Goal: Information Seeking & Learning: Learn about a topic

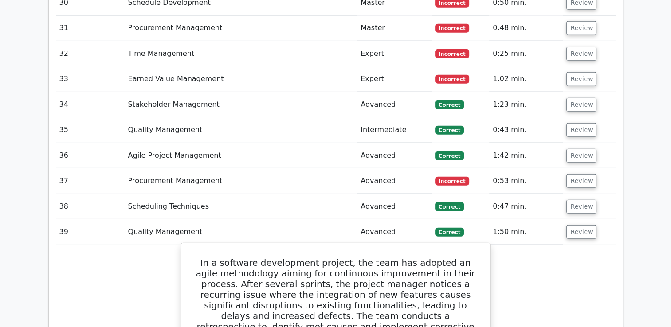
scroll to position [2536, 0]
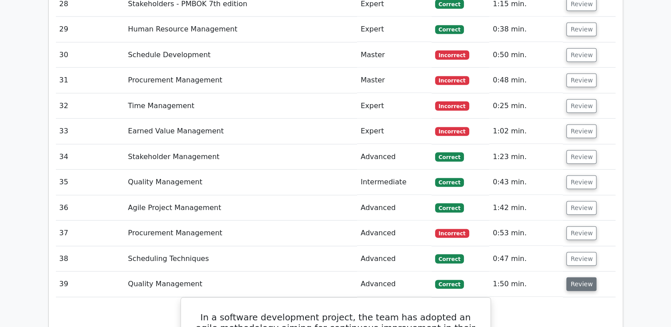
click at [582, 277] on button "Review" at bounding box center [581, 284] width 30 height 14
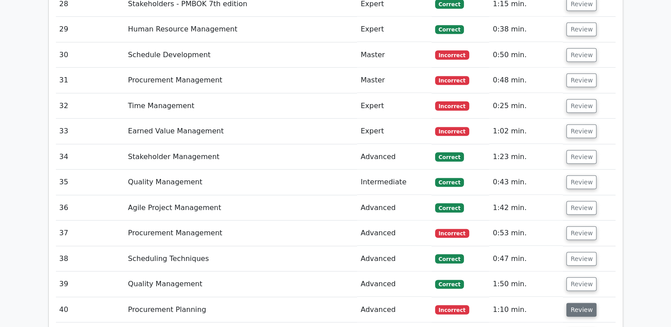
click at [580, 303] on button "Review" at bounding box center [581, 310] width 30 height 14
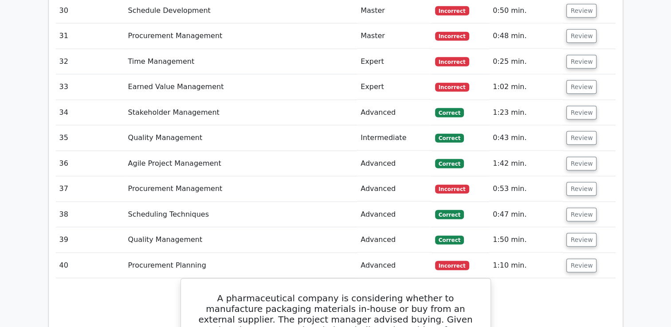
scroll to position [2625, 0]
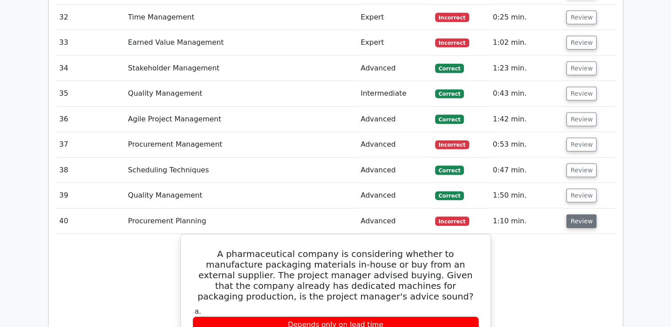
click at [583, 215] on button "Review" at bounding box center [581, 222] width 30 height 14
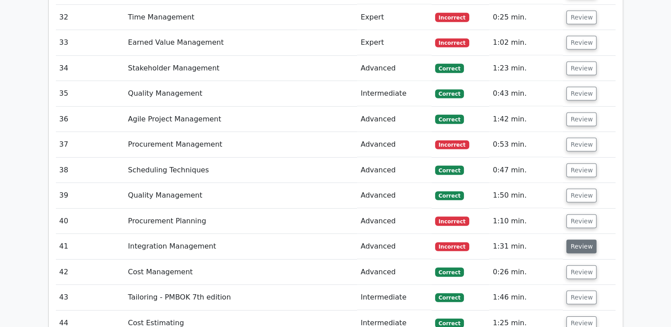
click at [576, 240] on button "Review" at bounding box center [581, 247] width 30 height 14
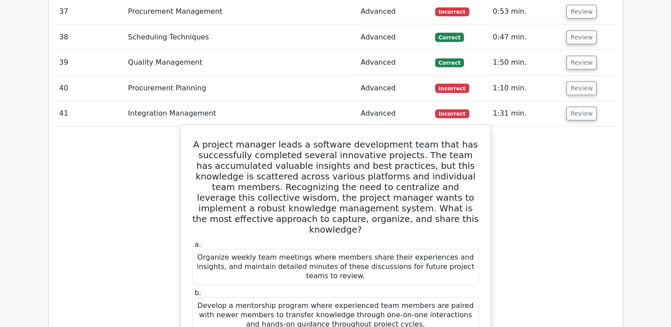
scroll to position [2580, 0]
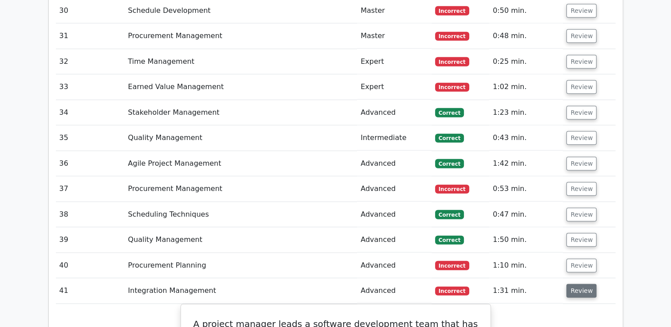
click at [567, 284] on button "Review" at bounding box center [581, 291] width 30 height 14
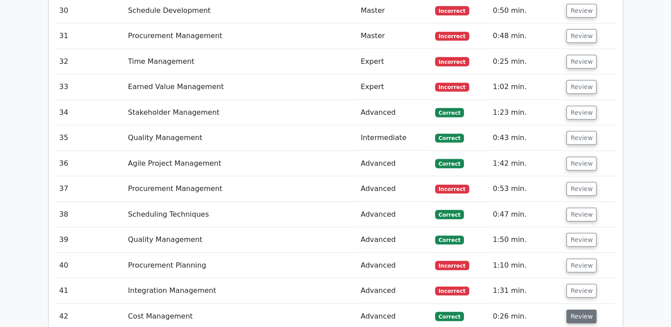
click at [574, 310] on button "Review" at bounding box center [581, 317] width 30 height 14
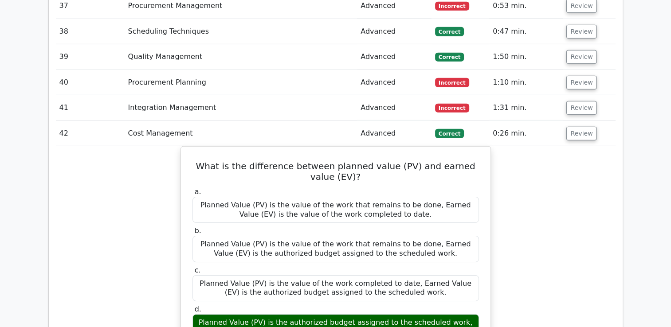
scroll to position [2758, 0]
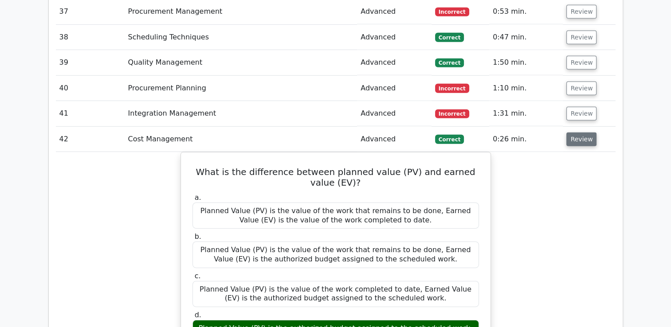
click at [579, 133] on button "Review" at bounding box center [581, 140] width 30 height 14
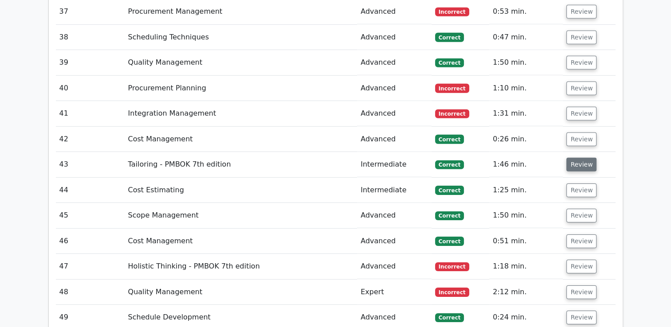
click at [572, 158] on button "Review" at bounding box center [581, 165] width 30 height 14
click at [574, 158] on button "Review" at bounding box center [581, 165] width 30 height 14
click at [584, 158] on button "Review" at bounding box center [581, 165] width 30 height 14
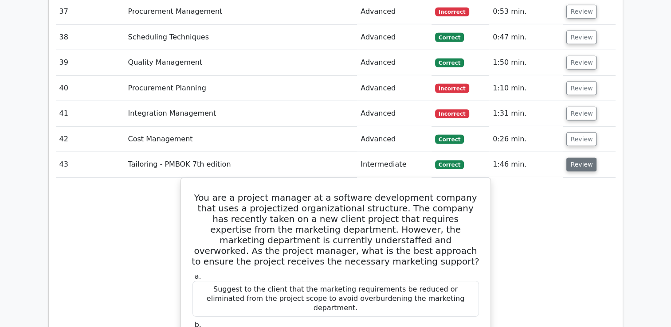
click at [579, 158] on button "Review" at bounding box center [581, 165] width 30 height 14
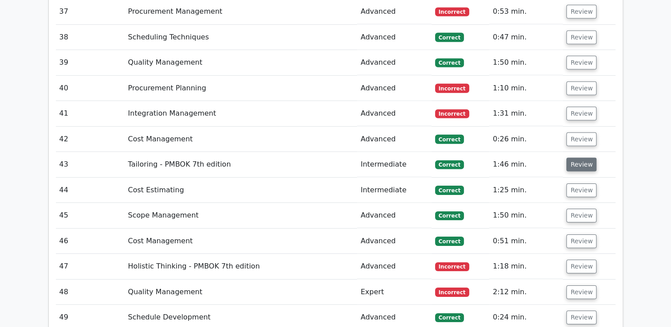
click at [579, 158] on button "Review" at bounding box center [581, 165] width 30 height 14
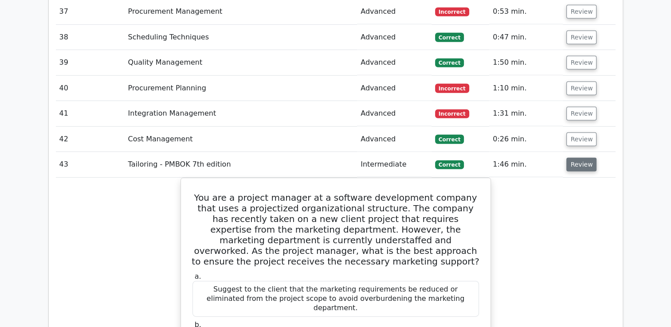
click at [579, 158] on button "Review" at bounding box center [581, 165] width 30 height 14
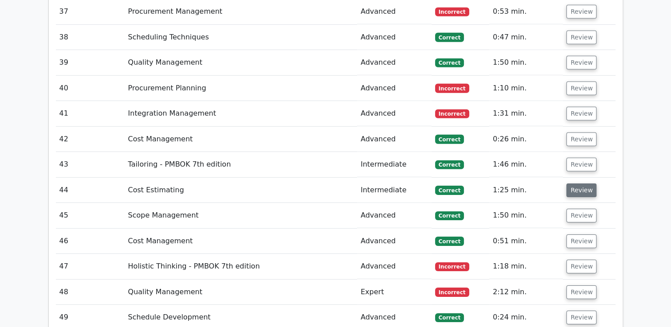
click at [578, 183] on button "Review" at bounding box center [581, 190] width 30 height 14
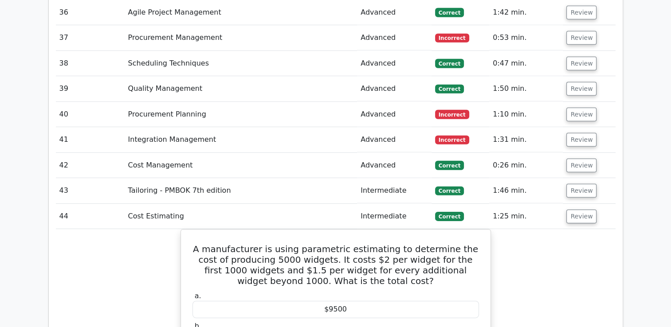
scroll to position [2713, 0]
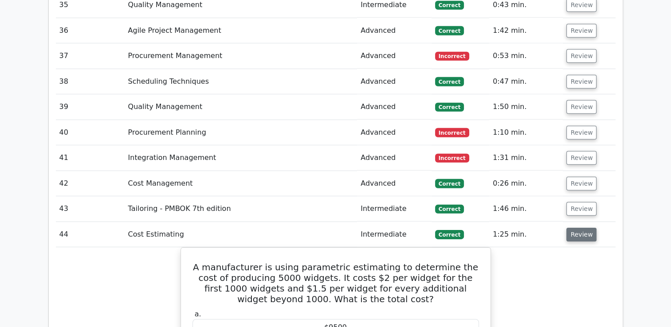
click at [578, 228] on button "Review" at bounding box center [581, 235] width 30 height 14
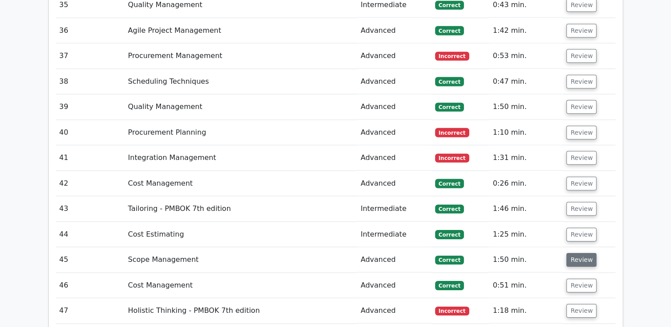
click at [580, 253] on button "Review" at bounding box center [581, 260] width 30 height 14
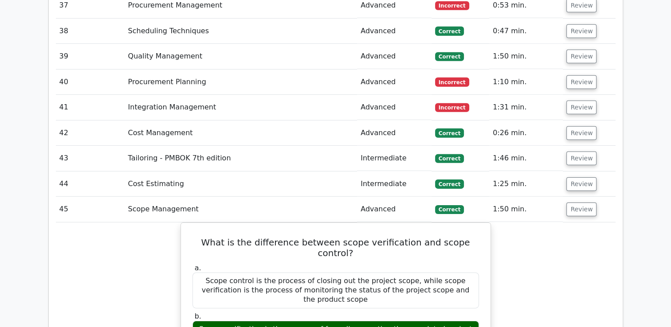
scroll to position [2758, 0]
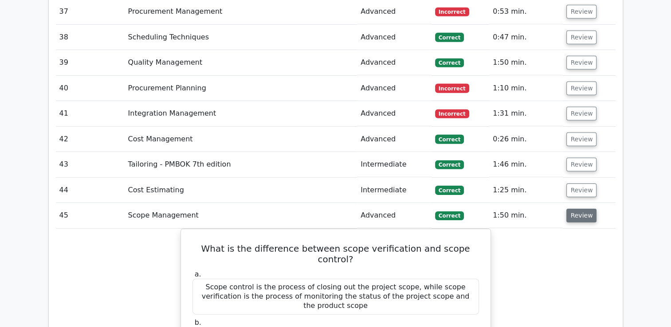
click at [586, 209] on button "Review" at bounding box center [581, 216] width 30 height 14
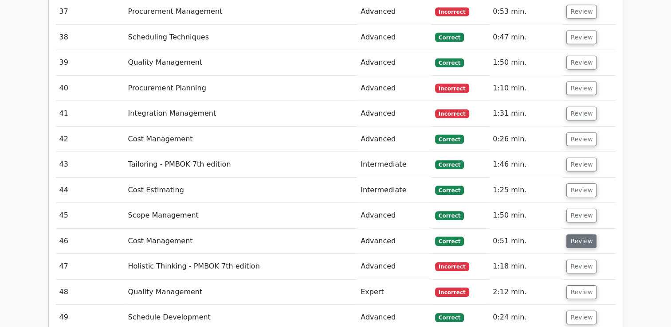
click at [579, 234] on button "Review" at bounding box center [581, 241] width 30 height 14
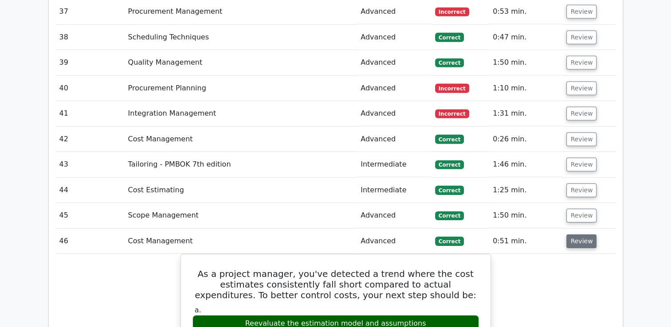
click at [579, 234] on button "Review" at bounding box center [581, 241] width 30 height 14
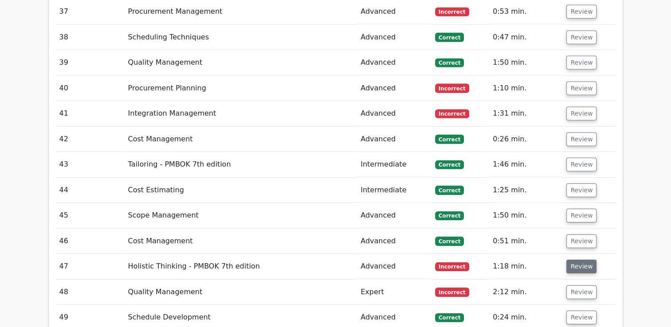
click at [580, 260] on button "Review" at bounding box center [581, 267] width 30 height 14
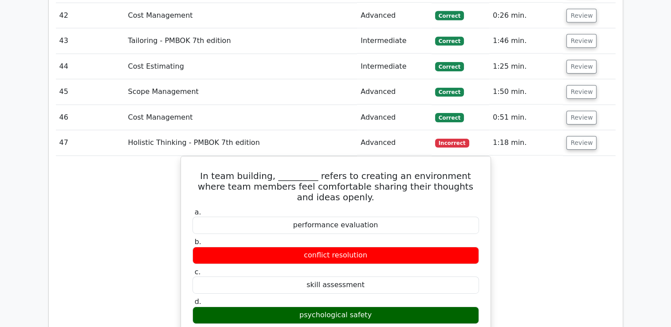
scroll to position [2891, 0]
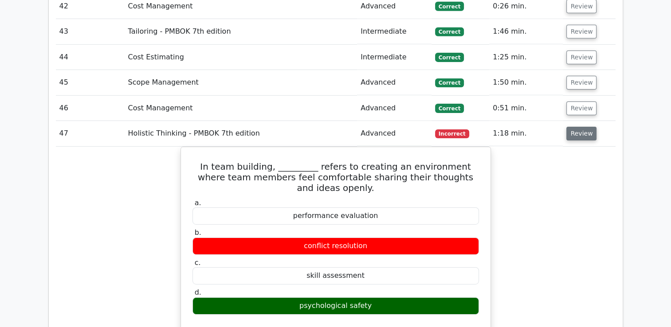
click at [589, 127] on button "Review" at bounding box center [581, 134] width 30 height 14
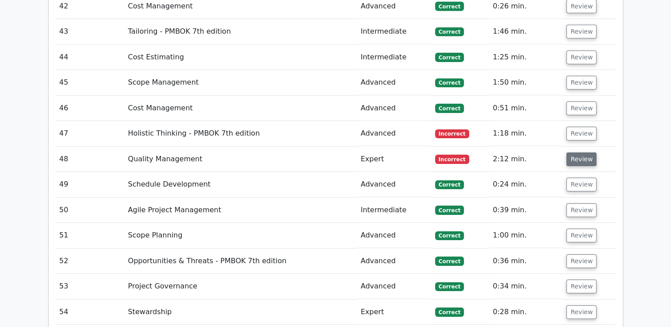
click at [578, 152] on button "Review" at bounding box center [581, 159] width 30 height 14
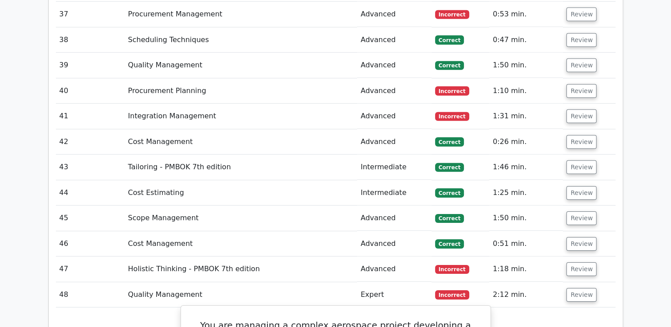
scroll to position [2802, 0]
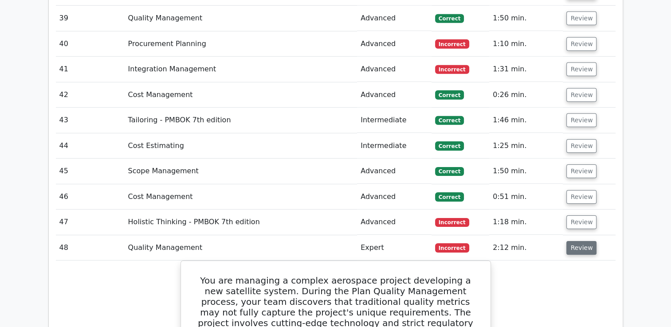
click at [583, 241] on button "Review" at bounding box center [581, 248] width 30 height 14
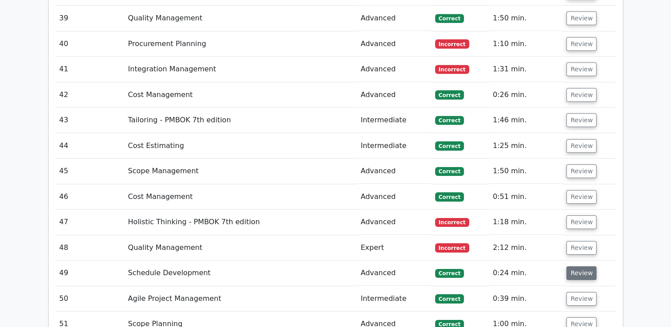
click at [580, 266] on button "Review" at bounding box center [581, 273] width 30 height 14
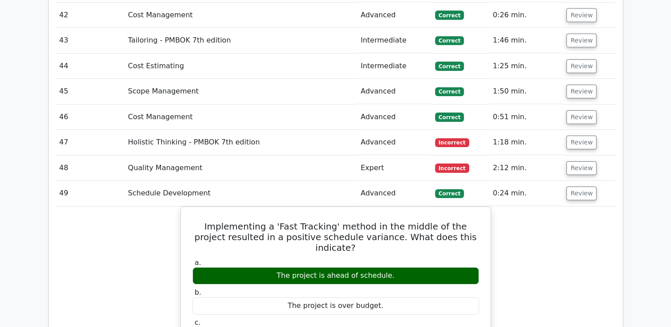
scroll to position [2891, 0]
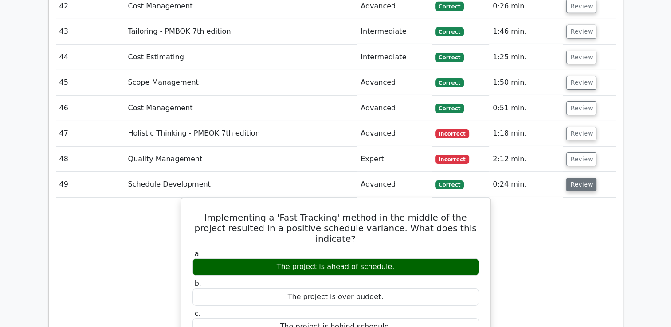
click at [577, 178] on button "Review" at bounding box center [581, 185] width 30 height 14
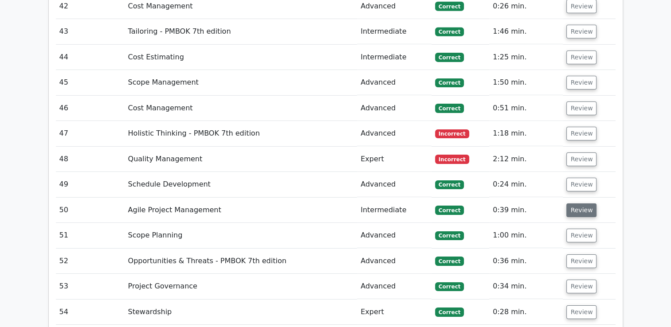
click at [574, 203] on button "Review" at bounding box center [581, 210] width 30 height 14
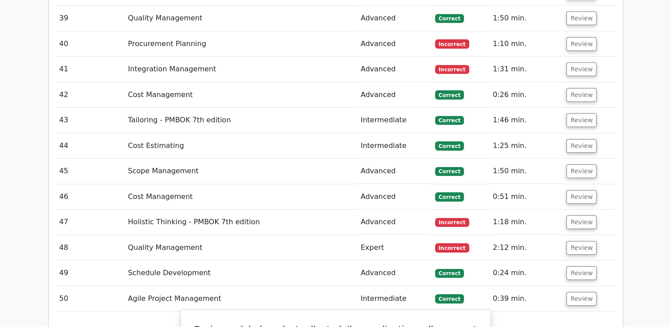
scroll to position [2846, 0]
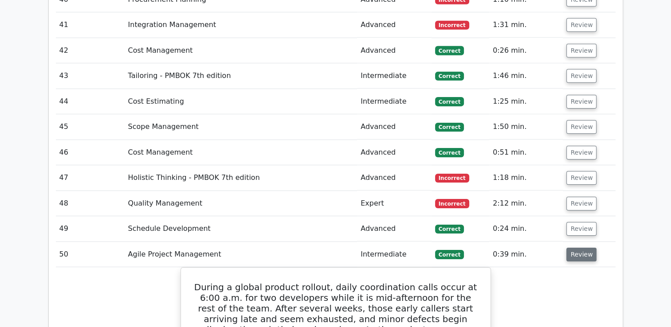
click at [579, 248] on button "Review" at bounding box center [581, 255] width 30 height 14
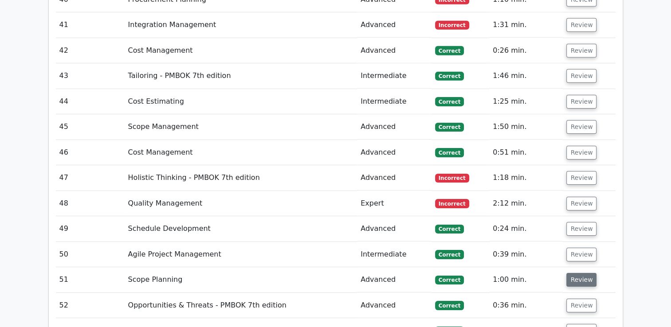
click at [578, 273] on button "Review" at bounding box center [581, 280] width 30 height 14
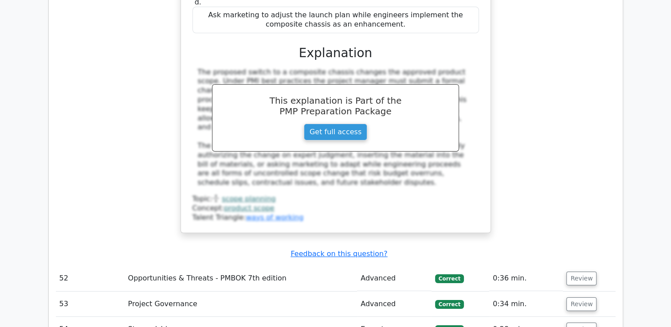
scroll to position [3378, 0]
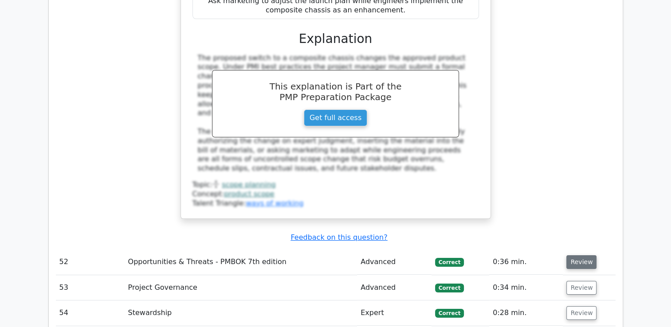
click at [578, 255] on button "Review" at bounding box center [581, 262] width 30 height 14
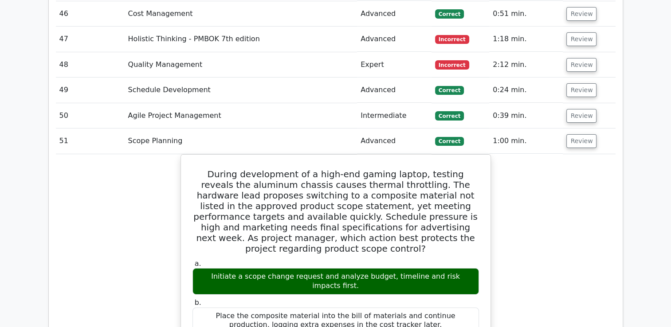
scroll to position [2979, 0]
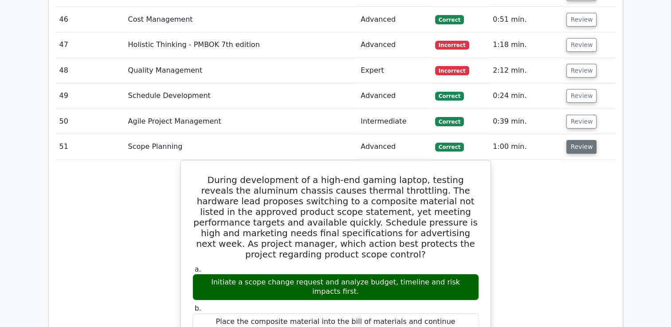
click at [577, 140] on button "Review" at bounding box center [581, 147] width 30 height 14
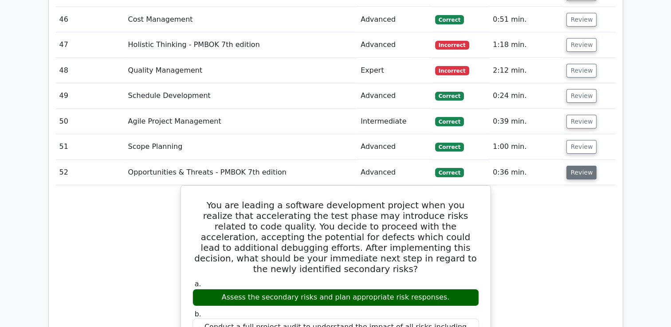
click at [582, 166] on button "Review" at bounding box center [581, 173] width 30 height 14
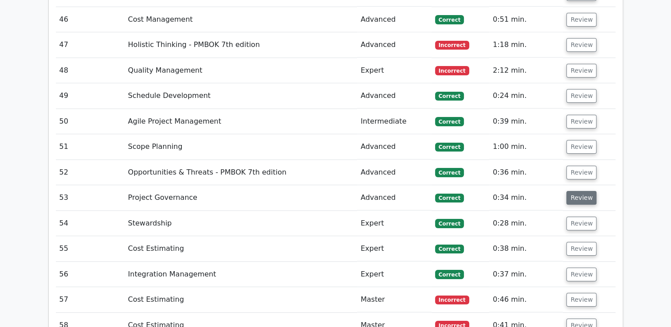
click at [584, 191] on button "Review" at bounding box center [581, 198] width 30 height 14
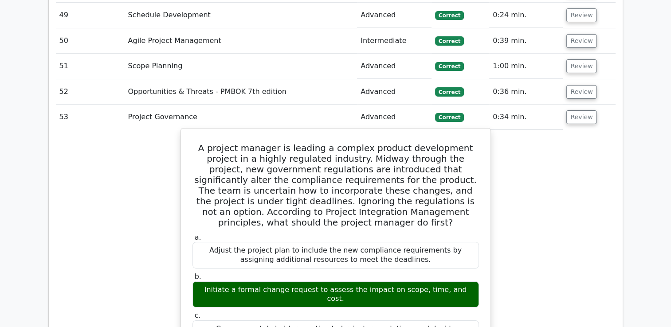
scroll to position [2891, 0]
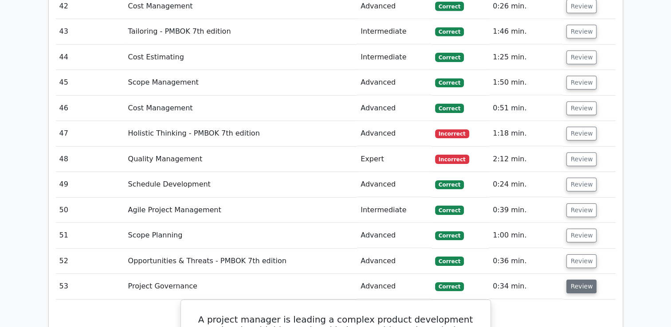
click at [578, 280] on button "Review" at bounding box center [581, 287] width 30 height 14
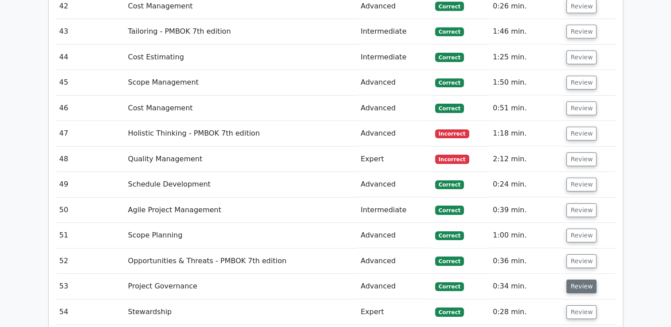
click at [578, 280] on button "Review" at bounding box center [581, 287] width 30 height 14
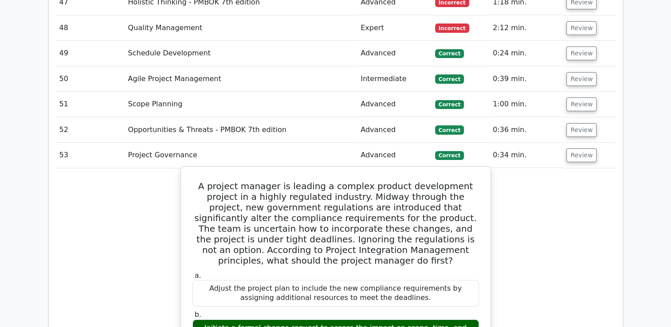
scroll to position [3068, 0]
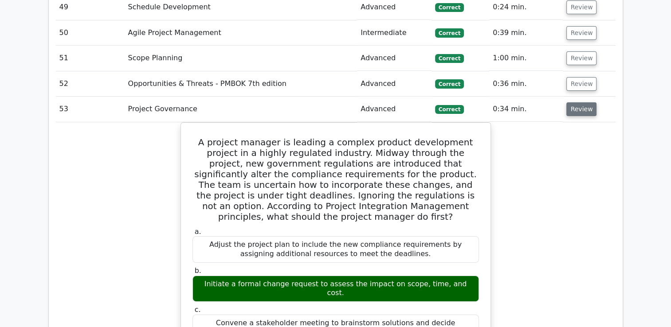
click at [574, 102] on button "Review" at bounding box center [581, 109] width 30 height 14
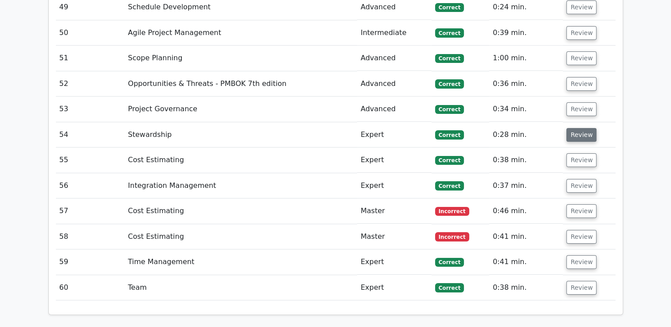
click at [576, 128] on button "Review" at bounding box center [581, 135] width 30 height 14
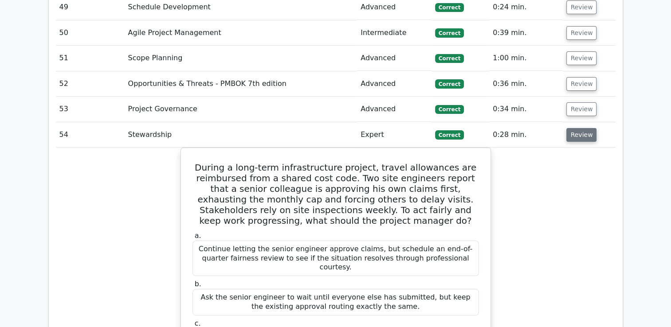
click at [578, 128] on button "Review" at bounding box center [581, 135] width 30 height 14
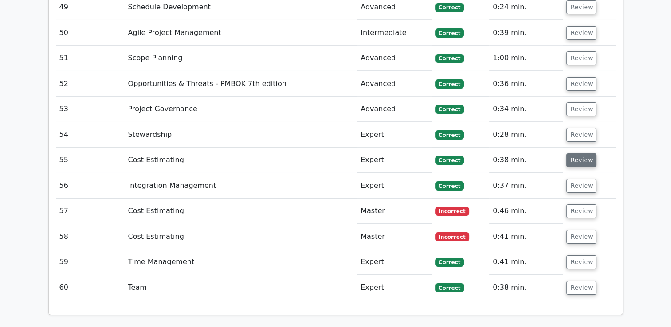
click at [578, 153] on button "Review" at bounding box center [581, 160] width 30 height 14
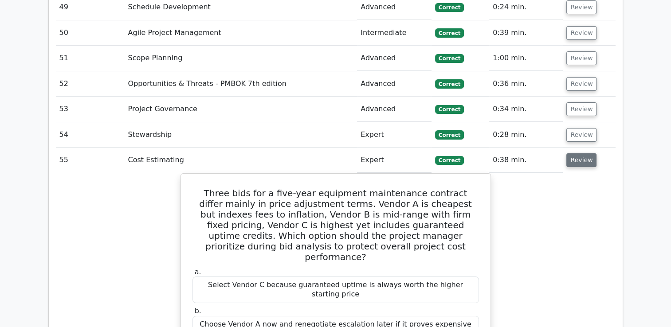
click at [575, 153] on button "Review" at bounding box center [581, 160] width 30 height 14
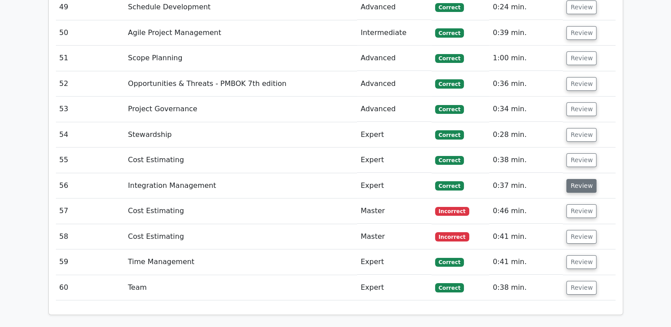
click at [578, 179] on button "Review" at bounding box center [581, 186] width 30 height 14
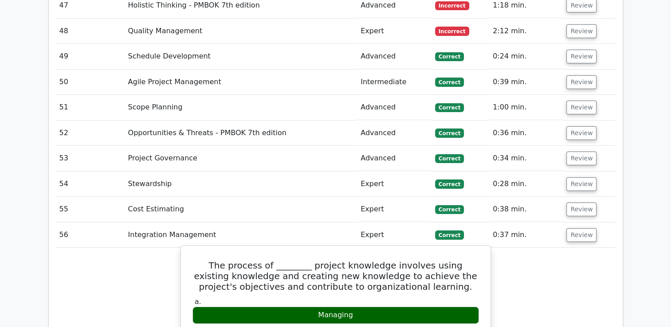
scroll to position [3024, 0]
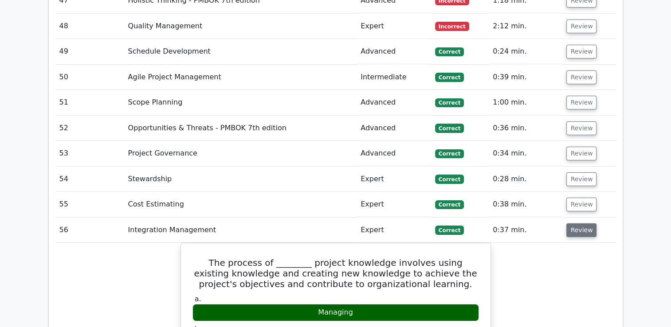
click at [573, 223] on button "Review" at bounding box center [581, 230] width 30 height 14
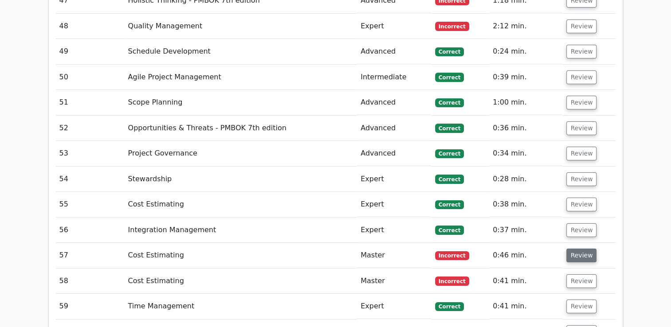
click at [577, 249] on button "Review" at bounding box center [581, 256] width 30 height 14
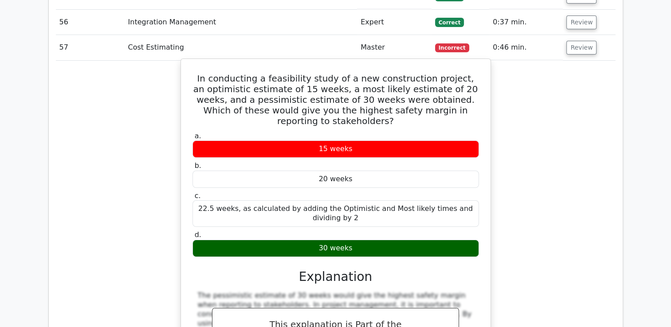
scroll to position [3112, 0]
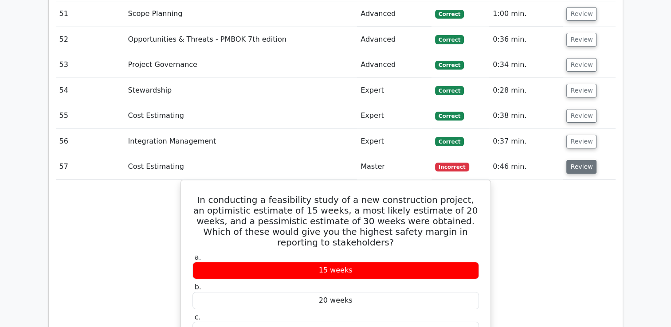
click at [582, 160] on button "Review" at bounding box center [581, 167] width 30 height 14
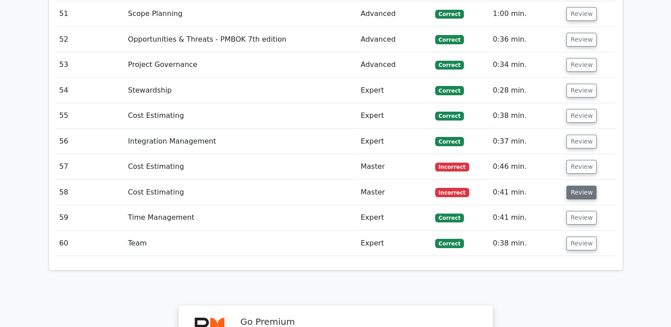
click at [577, 186] on button "Review" at bounding box center [581, 193] width 30 height 14
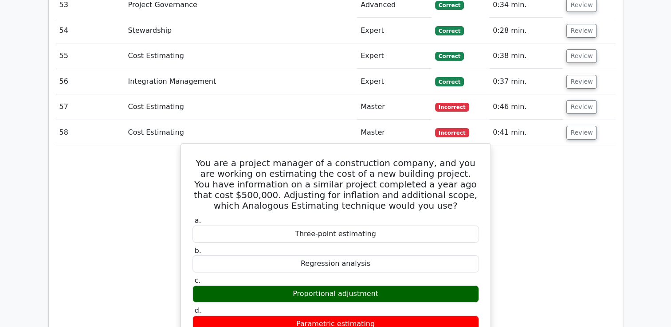
scroll to position [3157, 0]
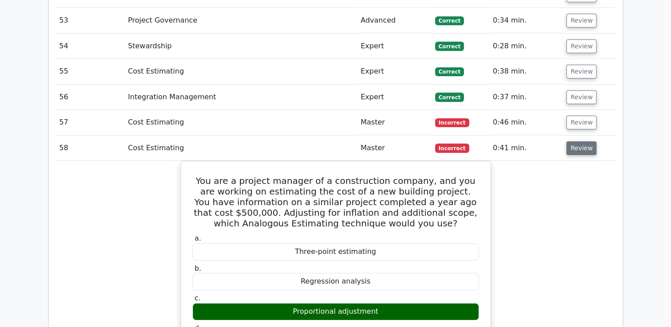
click at [573, 141] on button "Review" at bounding box center [581, 148] width 30 height 14
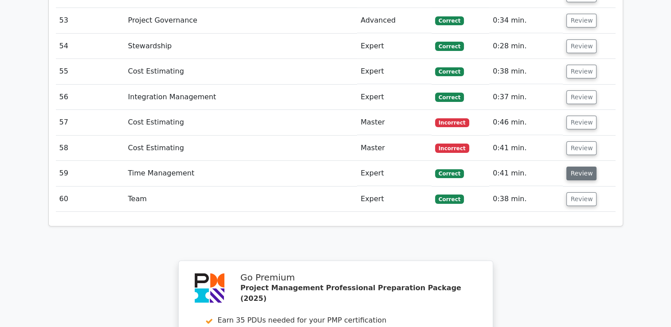
click at [579, 167] on button "Review" at bounding box center [581, 174] width 30 height 14
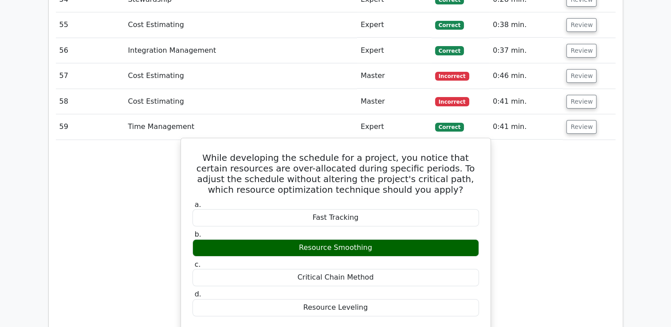
scroll to position [3201, 0]
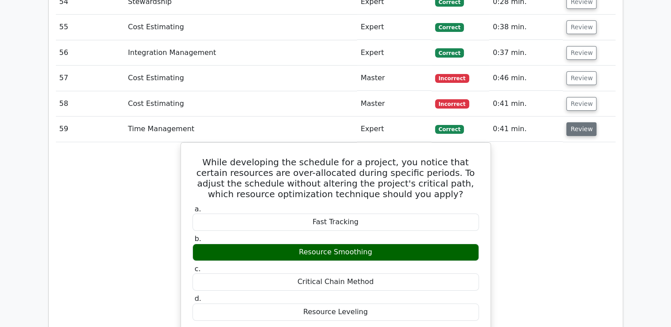
click at [580, 122] on button "Review" at bounding box center [581, 129] width 30 height 14
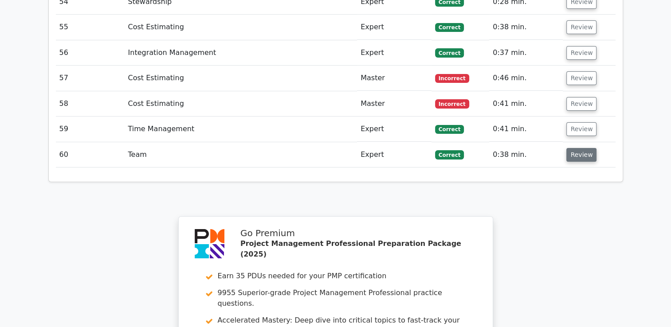
click at [580, 148] on button "Review" at bounding box center [581, 155] width 30 height 14
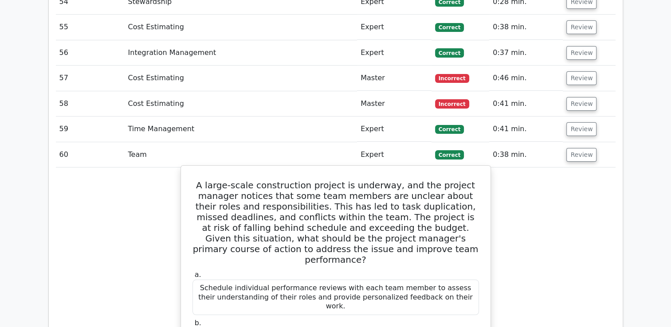
click at [402, 180] on h5 "A large-scale construction project is underway, and the project manager notices…" at bounding box center [335, 222] width 288 height 85
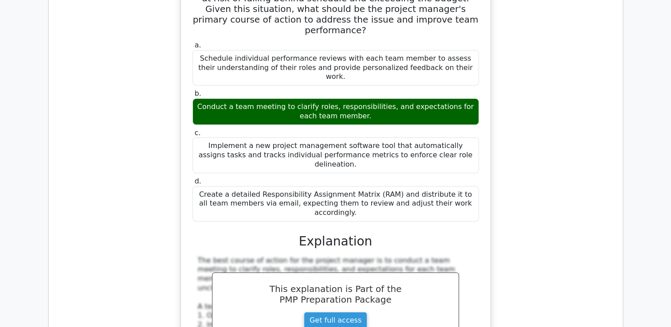
scroll to position [3989, 0]
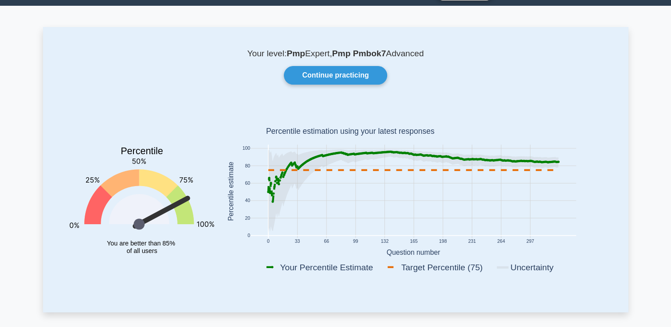
scroll to position [44, 0]
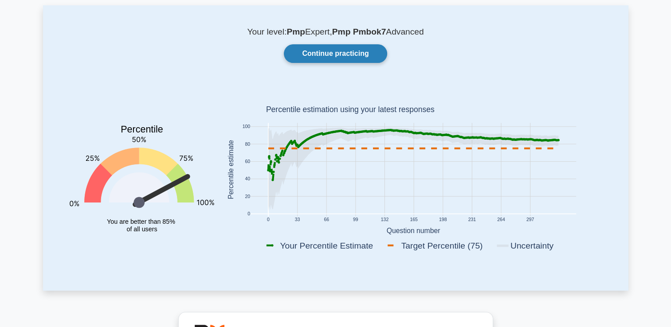
click at [328, 52] on link "Continue practicing" at bounding box center [335, 53] width 103 height 19
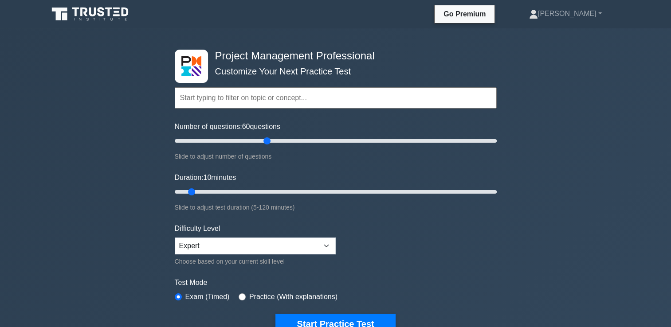
drag, startPoint x: 186, startPoint y: 140, endPoint x: 269, endPoint y: 143, distance: 82.9
type input "60"
click at [269, 143] on input "Number of questions: 60 questions" at bounding box center [336, 141] width 322 height 11
drag, startPoint x: 190, startPoint y: 191, endPoint x: 355, endPoint y: 191, distance: 164.4
type input "70"
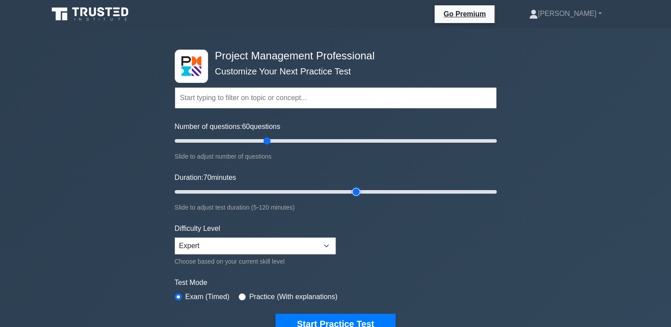
click at [355, 191] on input "Duration: 70 minutes" at bounding box center [336, 192] width 322 height 11
click at [324, 242] on select "Beginner Intermediate Expert" at bounding box center [255, 246] width 161 height 17
click at [175, 238] on select "Beginner Intermediate Expert" at bounding box center [255, 246] width 161 height 17
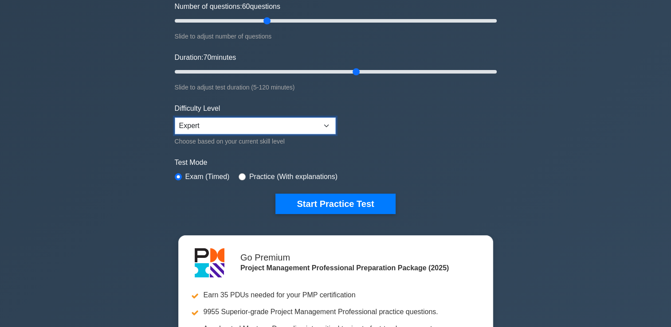
scroll to position [133, 0]
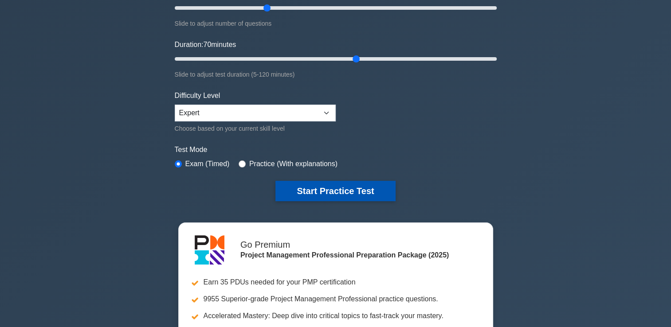
click at [341, 190] on button "Start Practice Test" at bounding box center [335, 191] width 120 height 20
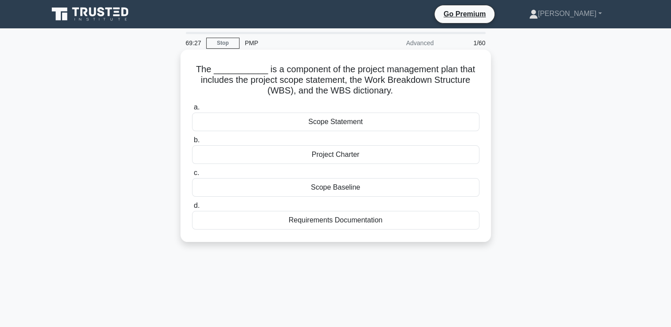
click at [324, 187] on div "Scope Baseline" at bounding box center [335, 187] width 287 height 19
click at [192, 176] on input "c. Scope Baseline" at bounding box center [192, 173] width 0 height 6
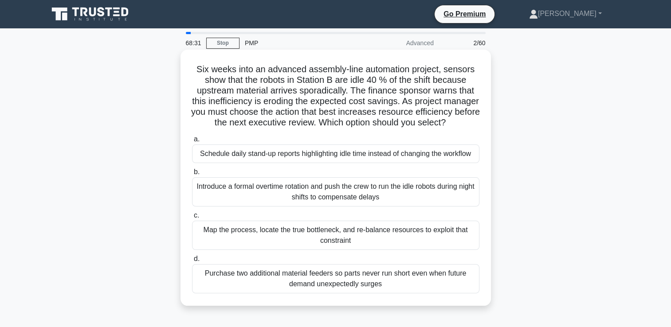
click at [351, 248] on div "Map the process, locate the true bottleneck, and re-balance resources to exploi…" at bounding box center [335, 235] width 287 height 29
click at [192, 219] on input "c. Map the process, locate the true bottleneck, and re-balance resources to exp…" at bounding box center [192, 216] width 0 height 6
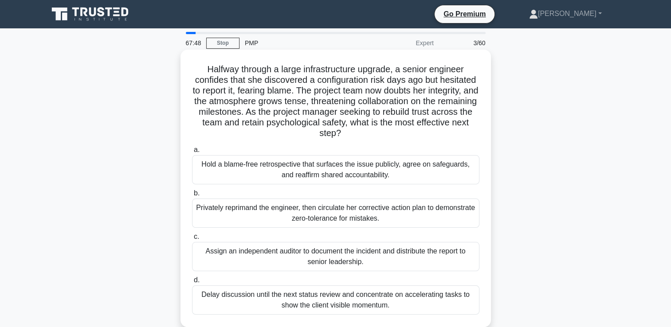
click at [287, 166] on div "Hold a blame-free retrospective that surfaces the issue publicly, agree on safe…" at bounding box center [335, 169] width 287 height 29
click at [192, 153] on input "a. Hold a blame-free retrospective that surfaces the issue publicly, agree on s…" at bounding box center [192, 150] width 0 height 6
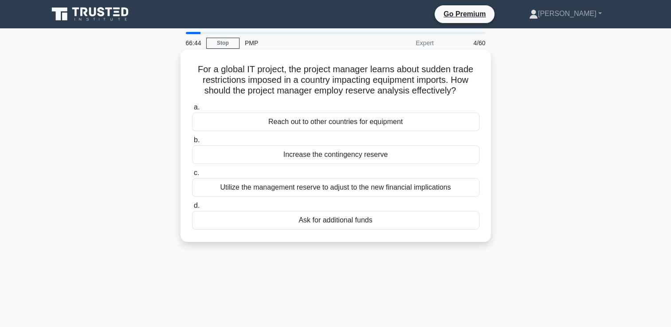
click at [361, 191] on div "Utilize the management reserve to adjust to the new financial implications" at bounding box center [335, 187] width 287 height 19
click at [192, 176] on input "c. Utilize the management reserve to adjust to the new financial implications" at bounding box center [192, 173] width 0 height 6
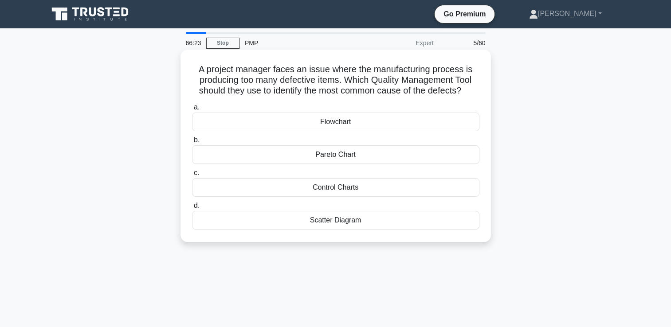
click at [341, 156] on div "Pareto Chart" at bounding box center [335, 154] width 287 height 19
click at [192, 143] on input "b. Pareto Chart" at bounding box center [192, 140] width 0 height 6
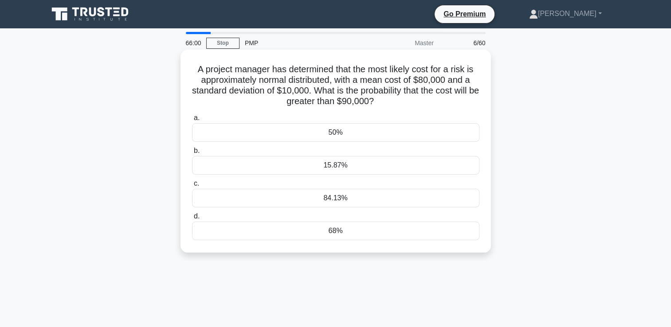
click at [347, 171] on div "15.87%" at bounding box center [335, 165] width 287 height 19
click at [192, 154] on input "b. 15.87%" at bounding box center [192, 151] width 0 height 6
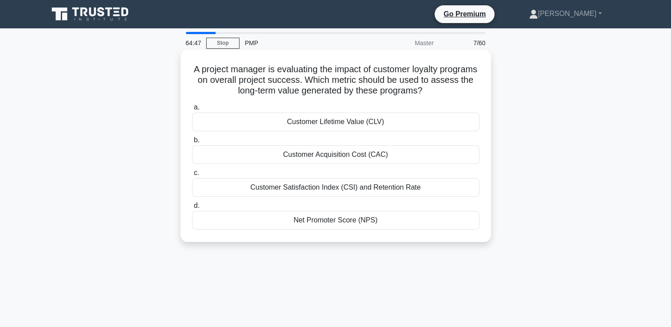
click at [336, 122] on div "Customer Lifetime Value (CLV)" at bounding box center [335, 122] width 287 height 19
click at [192, 110] on input "a. Customer Lifetime Value (CLV)" at bounding box center [192, 108] width 0 height 6
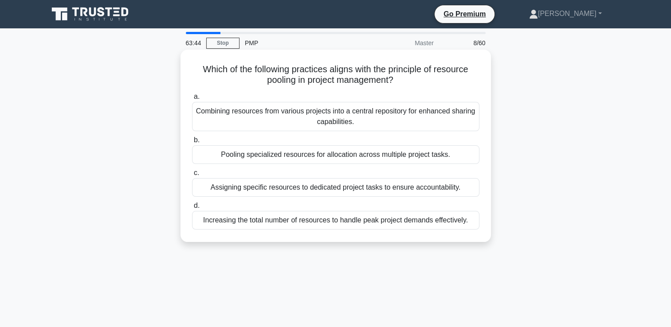
click at [335, 116] on div "Combining resources from various projects into a central repository for enhance…" at bounding box center [335, 116] width 287 height 29
click at [192, 100] on input "a. Combining resources from various projects into a central repository for enha…" at bounding box center [192, 97] width 0 height 6
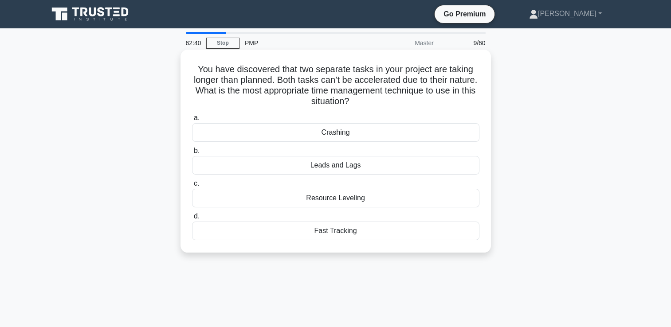
click at [339, 166] on div "Leads and Lags" at bounding box center [335, 165] width 287 height 19
click at [192, 154] on input "b. Leads and Lags" at bounding box center [192, 151] width 0 height 6
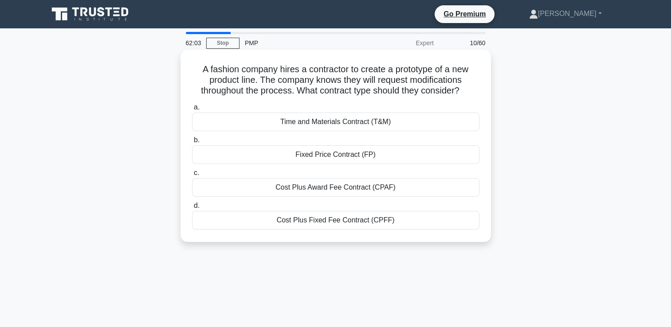
click at [337, 120] on div "Time and Materials Contract (T&M)" at bounding box center [335, 122] width 287 height 19
click at [192, 110] on input "a. Time and Materials Contract (T&M)" at bounding box center [192, 108] width 0 height 6
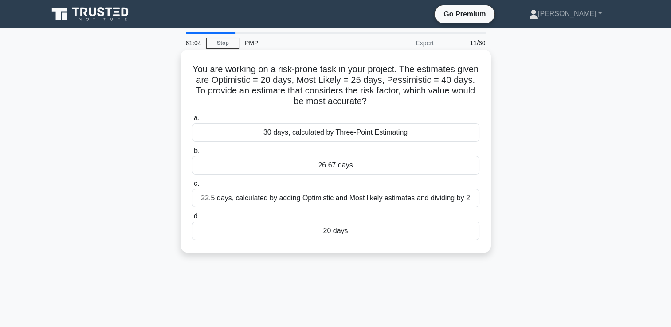
click at [289, 133] on div "30 days, calculated by Three-Point Estimating" at bounding box center [335, 132] width 287 height 19
click at [192, 121] on input "a. 30 days, calculated by Three-Point Estimating" at bounding box center [192, 118] width 0 height 6
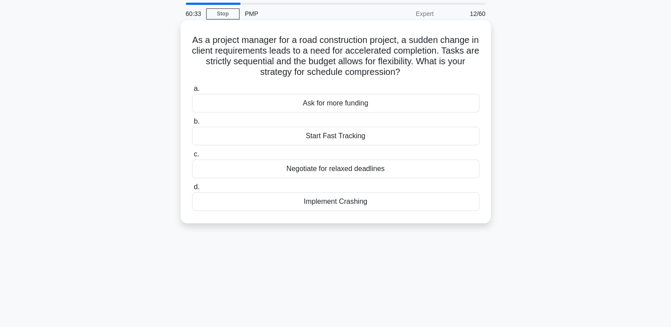
scroll to position [44, 0]
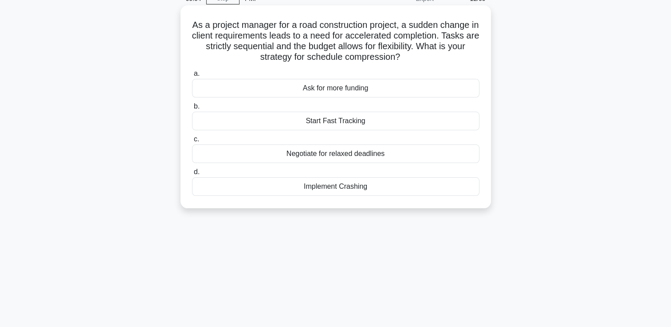
click at [338, 124] on div "Start Fast Tracking" at bounding box center [335, 121] width 287 height 19
click at [192, 109] on input "b. Start Fast Tracking" at bounding box center [192, 107] width 0 height 6
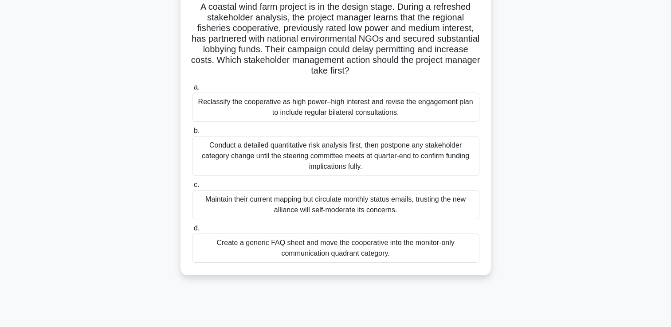
scroll to position [89, 0]
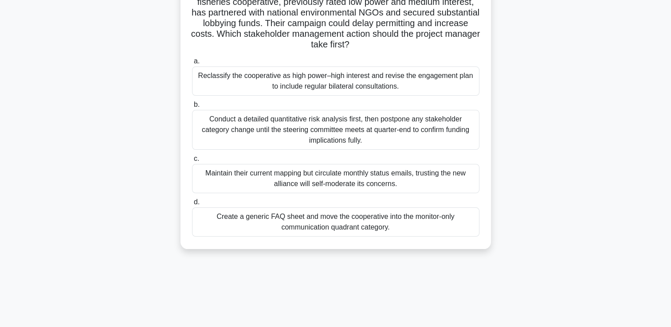
click at [315, 82] on div "Reclassify the cooperative as high power–high interest and revise the engagemen…" at bounding box center [335, 80] width 287 height 29
click at [192, 64] on input "a. Reclassify the cooperative as high power–high interest and revise the engage…" at bounding box center [192, 62] width 0 height 6
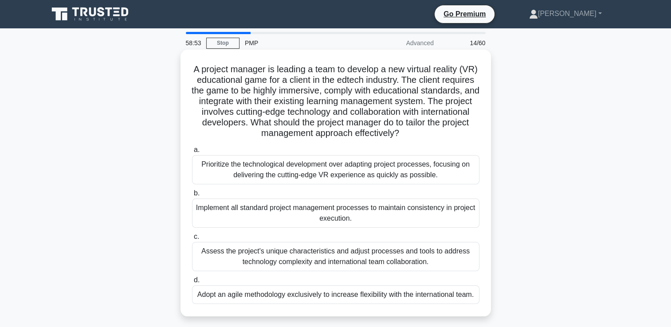
scroll to position [0, 0]
click at [370, 262] on div "Assess the project's unique characteristics and adjust processes and tools to a…" at bounding box center [335, 256] width 287 height 29
click at [192, 240] on input "c. Assess the project's unique characteristics and adjust processes and tools t…" at bounding box center [192, 237] width 0 height 6
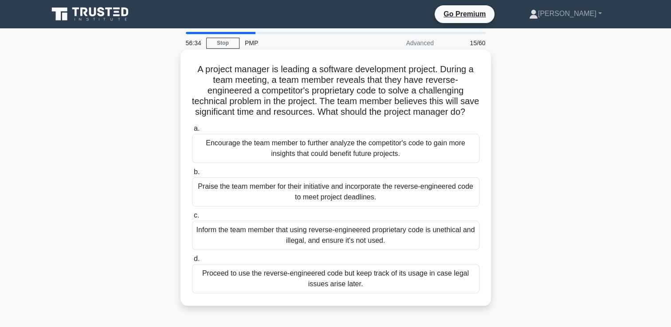
click at [325, 247] on div "Inform the team member that using reverse-engineered proprietary code is unethi…" at bounding box center [335, 235] width 287 height 29
click at [192, 219] on input "c. Inform the team member that using reverse-engineered proprietary code is une…" at bounding box center [192, 216] width 0 height 6
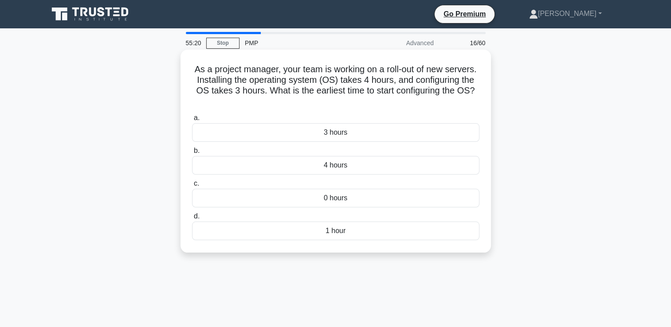
click at [336, 167] on div "4 hours" at bounding box center [335, 165] width 287 height 19
click at [192, 154] on input "b. 4 hours" at bounding box center [192, 151] width 0 height 6
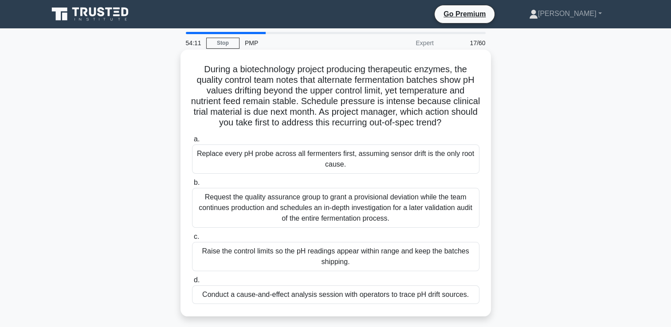
scroll to position [44, 0]
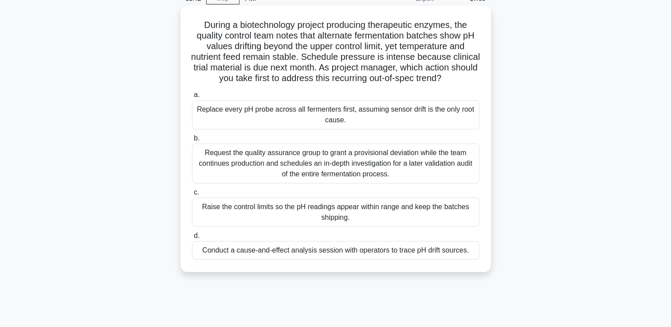
click at [453, 260] on div "Conduct a cause-and-effect analysis session with operators to trace pH drift so…" at bounding box center [335, 250] width 287 height 19
click at [192, 239] on input "d. Conduct a cause-and-effect analysis session with operators to trace pH drift…" at bounding box center [192, 236] width 0 height 6
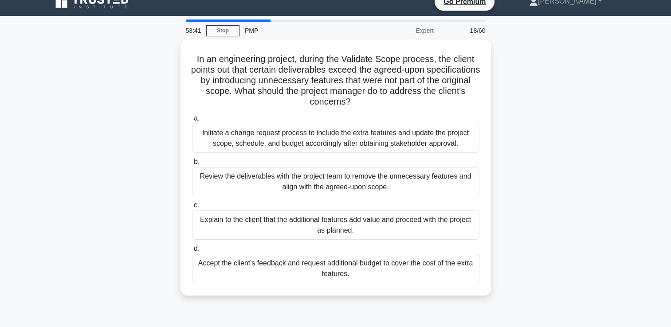
scroll to position [0, 0]
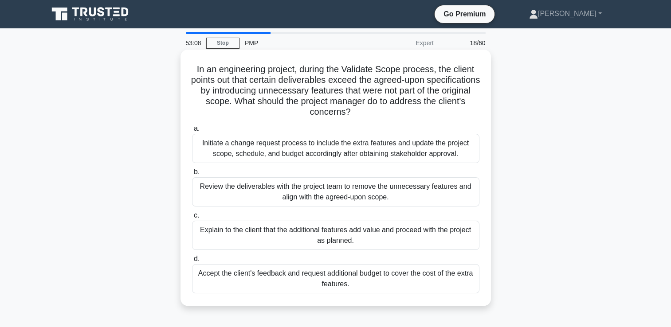
click at [313, 199] on div "Review the deliverables with the project team to remove the unnecessary feature…" at bounding box center [335, 191] width 287 height 29
click at [192, 175] on input "b. Review the deliverables with the project team to remove the unnecessary feat…" at bounding box center [192, 172] width 0 height 6
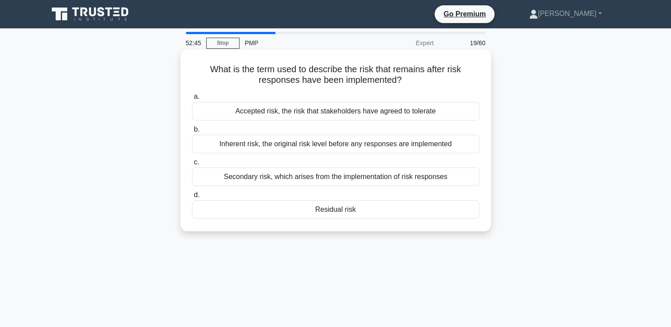
click at [324, 210] on div "Residual risk" at bounding box center [335, 209] width 287 height 19
click at [192, 198] on input "d. Residual risk" at bounding box center [192, 195] width 0 height 6
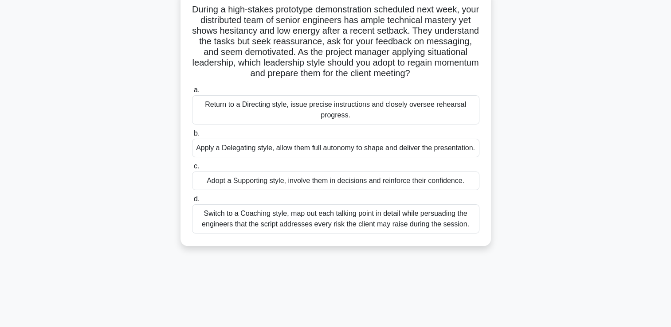
scroll to position [89, 0]
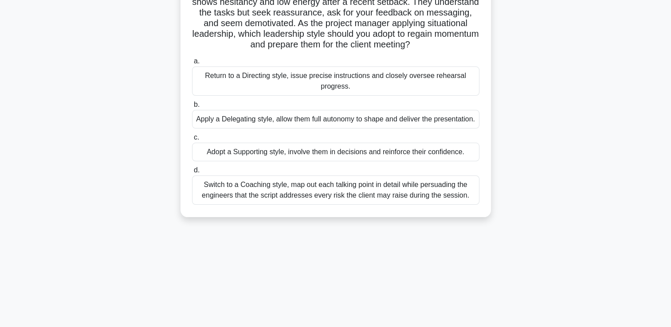
click at [274, 161] on div "Adopt a Supporting style, involve them in decisions and reinforce their confide…" at bounding box center [335, 152] width 287 height 19
click at [192, 141] on input "c. Adopt a Supporting style, involve them in decisions and reinforce their conf…" at bounding box center [192, 138] width 0 height 6
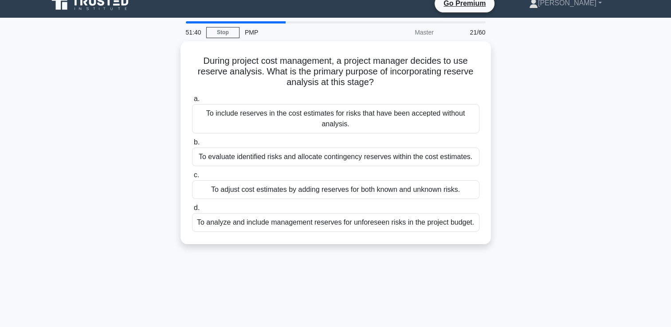
scroll to position [0, 0]
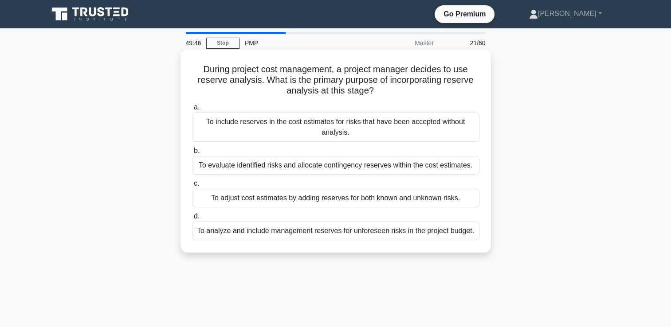
click at [408, 201] on div "To adjust cost estimates by adding reserves for both known and unknown risks." at bounding box center [335, 198] width 287 height 19
click at [192, 187] on input "c. To adjust cost estimates by adding reserves for both known and unknown risks." at bounding box center [192, 184] width 0 height 6
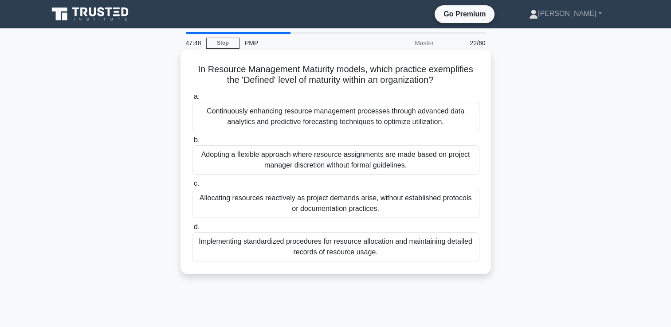
click at [390, 120] on div "Continuously enhancing resource management processes through advanced data anal…" at bounding box center [335, 116] width 287 height 29
click at [192, 100] on input "a. Continuously enhancing resource management processes through advanced data a…" at bounding box center [192, 97] width 0 height 6
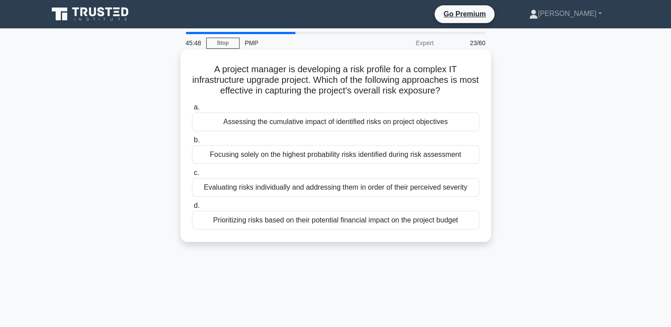
click at [420, 189] on div "Evaluating risks individually and addressing them in order of their perceived s…" at bounding box center [335, 187] width 287 height 19
click at [192, 176] on input "c. Evaluating risks individually and addressing them in order of their perceive…" at bounding box center [192, 173] width 0 height 6
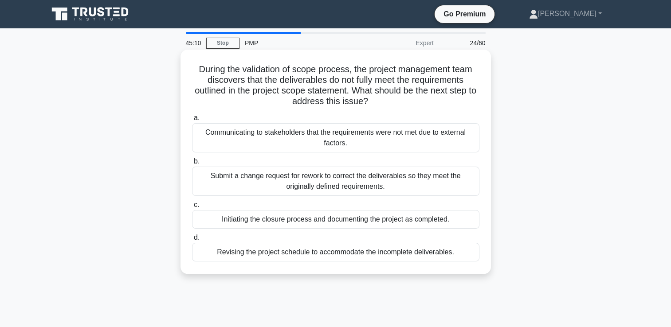
click at [316, 183] on div "Submit a change request for rework to correct the deliverables so they meet the…" at bounding box center [335, 181] width 287 height 29
click at [192, 164] on input "b. Submit a change request for rework to correct the deliverables so they meet …" at bounding box center [192, 162] width 0 height 6
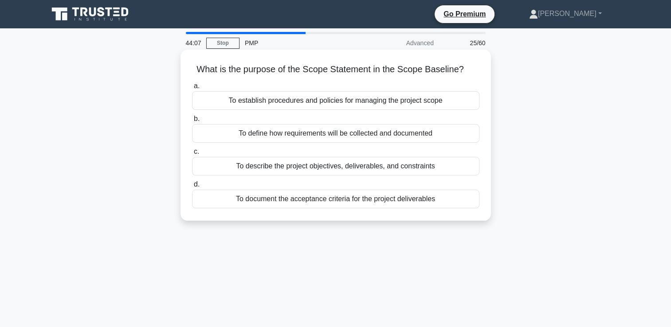
click at [375, 169] on div "To describe the project objectives, deliverables, and constraints" at bounding box center [335, 166] width 287 height 19
click at [192, 155] on input "c. To describe the project objectives, deliverables, and constraints" at bounding box center [192, 152] width 0 height 6
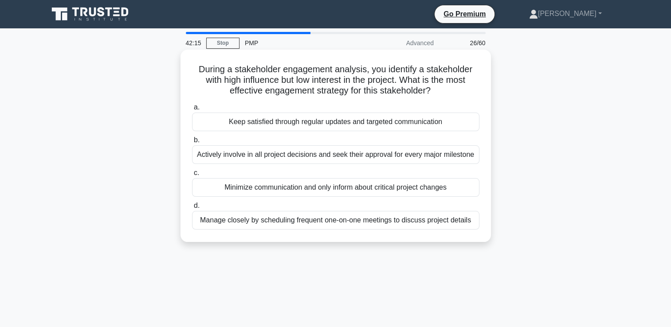
click at [263, 191] on div "Minimize communication and only inform about critical project changes" at bounding box center [335, 187] width 287 height 19
click at [192, 176] on input "c. Minimize communication and only inform about critical project changes" at bounding box center [192, 173] width 0 height 6
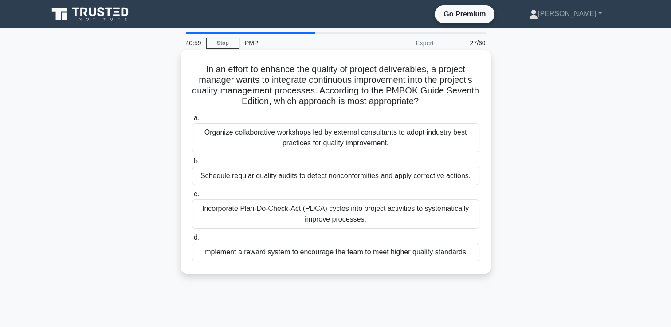
click at [303, 137] on div "Organize collaborative workshops led by external consultants to adopt industry …" at bounding box center [335, 137] width 287 height 29
click at [192, 121] on input "a. Organize collaborative workshops led by external consultants to adopt indust…" at bounding box center [192, 118] width 0 height 6
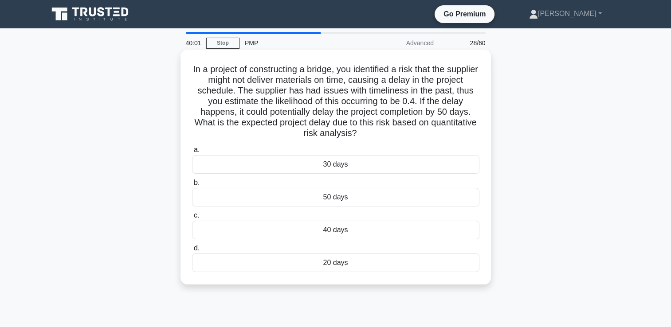
click at [336, 264] on div "20 days" at bounding box center [335, 263] width 287 height 19
click at [192, 251] on input "d. 20 days" at bounding box center [192, 249] width 0 height 6
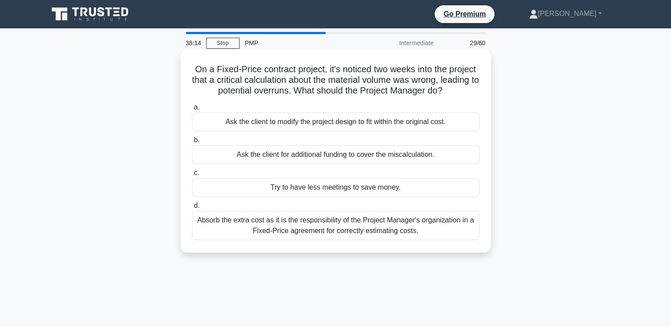
click at [282, 157] on div "Ask the client for additional funding to cover the miscalculation." at bounding box center [335, 154] width 287 height 19
click at [192, 143] on input "b. Ask the client for additional funding to cover the miscalculation." at bounding box center [192, 140] width 0 height 6
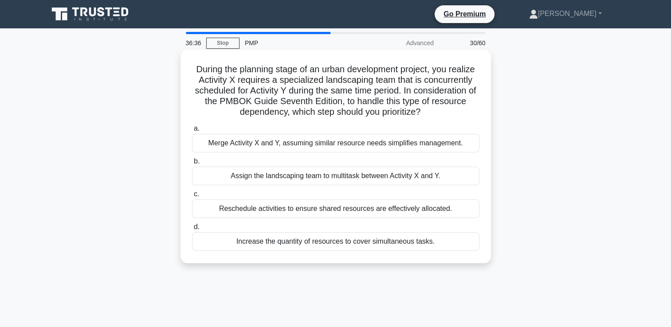
click at [406, 180] on div "Assign the landscaping team to multitask between Activity X and Y." at bounding box center [335, 176] width 287 height 19
click at [192, 164] on input "b. Assign the landscaping team to multitask between Activity X and Y." at bounding box center [192, 162] width 0 height 6
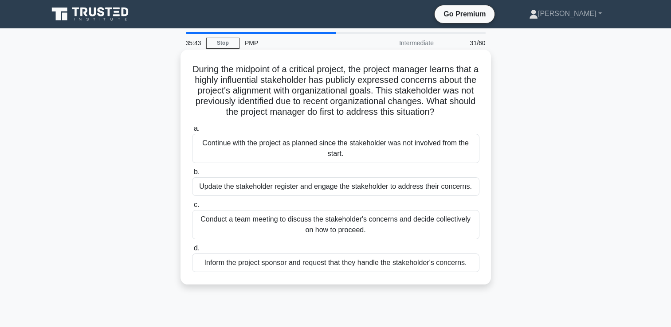
click at [361, 196] on div "Update the stakeholder register and engage the stakeholder to address their con…" at bounding box center [335, 186] width 287 height 19
click at [192, 175] on input "b. Update the stakeholder register and engage the stakeholder to address their …" at bounding box center [192, 172] width 0 height 6
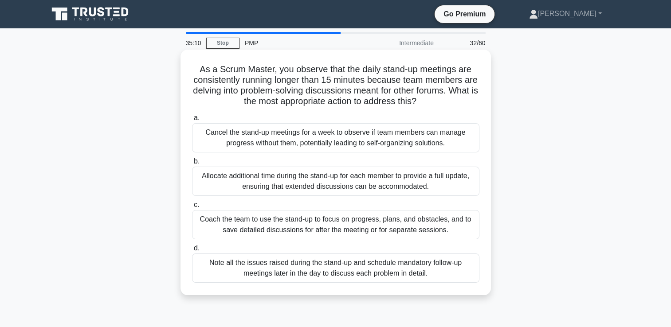
click at [278, 224] on div "Coach the team to use the stand-up to focus on progress, plans, and obstacles, …" at bounding box center [335, 224] width 287 height 29
click at [192, 208] on input "c. Coach the team to use the stand-up to focus on progress, plans, and obstacle…" at bounding box center [192, 205] width 0 height 6
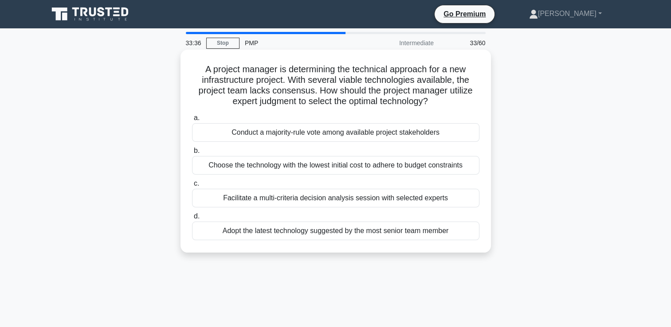
click at [333, 202] on div "Facilitate a multi-criteria decision analysis session with selected experts" at bounding box center [335, 198] width 287 height 19
click at [192, 187] on input "c. Facilitate a multi-criteria decision analysis session with selected experts" at bounding box center [192, 184] width 0 height 6
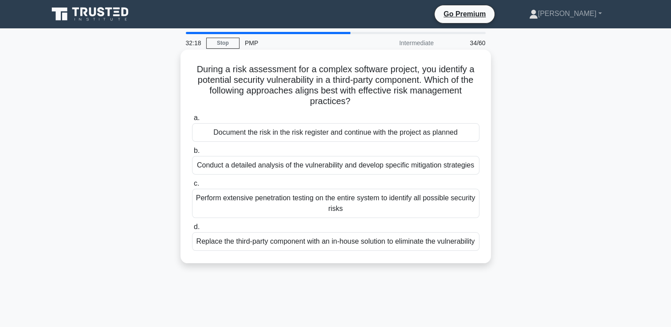
click at [250, 163] on div "Conduct a detailed analysis of the vulnerability and develop specific mitigatio…" at bounding box center [335, 165] width 287 height 19
click at [192, 154] on input "b. Conduct a detailed analysis of the vulnerability and develop specific mitiga…" at bounding box center [192, 151] width 0 height 6
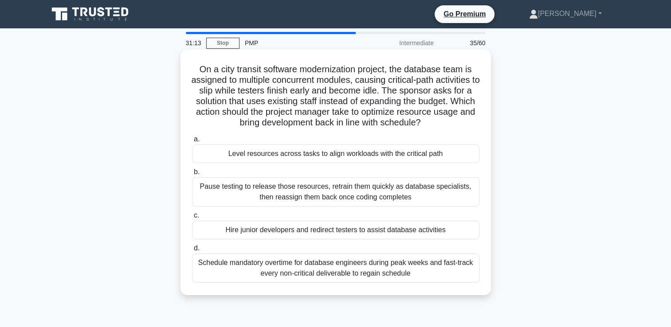
click at [296, 156] on div "Level resources across tasks to align workloads with the critical path" at bounding box center [335, 153] width 287 height 19
click at [192, 142] on input "a. Level resources across tasks to align workloads with the critical path" at bounding box center [192, 140] width 0 height 6
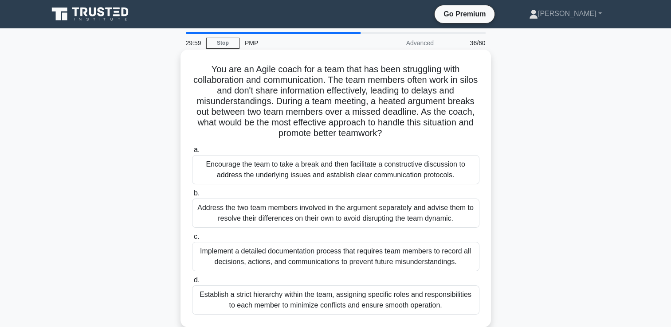
click at [383, 171] on div "Encourage the team to take a break and then facilitate a constructive discussio…" at bounding box center [335, 169] width 287 height 29
click at [192, 153] on input "a. Encourage the team to take a break and then facilitate a constructive discus…" at bounding box center [192, 150] width 0 height 6
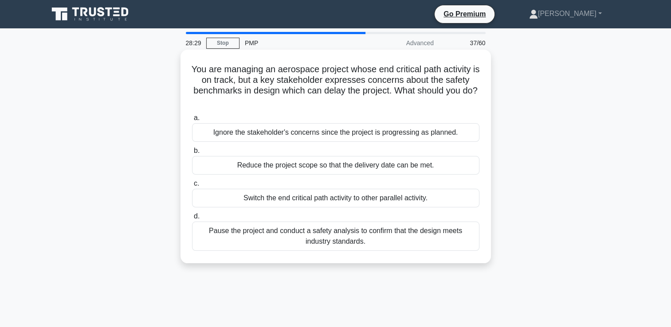
click at [291, 198] on div "Switch the end critical path activity to other parallel activity." at bounding box center [335, 198] width 287 height 19
click at [192, 187] on input "c. Switch the end critical path activity to other parallel activity." at bounding box center [192, 184] width 0 height 6
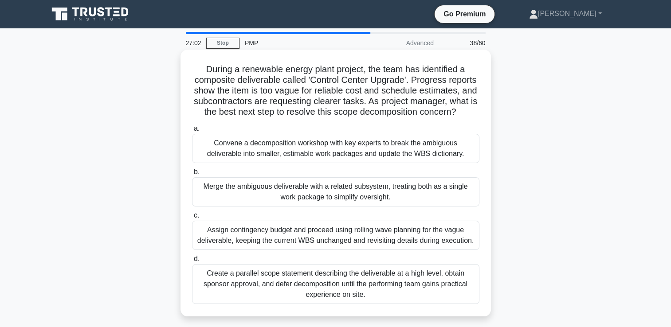
click at [280, 163] on div "Convene a decomposition workshop with key experts to break the ambiguous delive…" at bounding box center [335, 148] width 287 height 29
click at [192, 132] on input "a. Convene a decomposition workshop with key experts to break the ambiguous del…" at bounding box center [192, 129] width 0 height 6
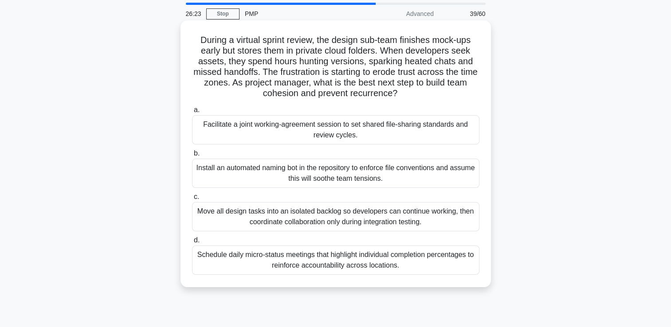
scroll to position [44, 0]
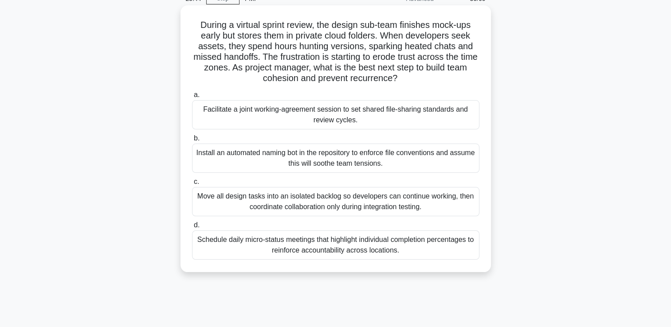
click at [326, 114] on div "Facilitate a joint working-agreement session to set shared file-sharing standar…" at bounding box center [335, 114] width 287 height 29
click at [192, 98] on input "a. Facilitate a joint working-agreement session to set shared file-sharing stan…" at bounding box center [192, 95] width 0 height 6
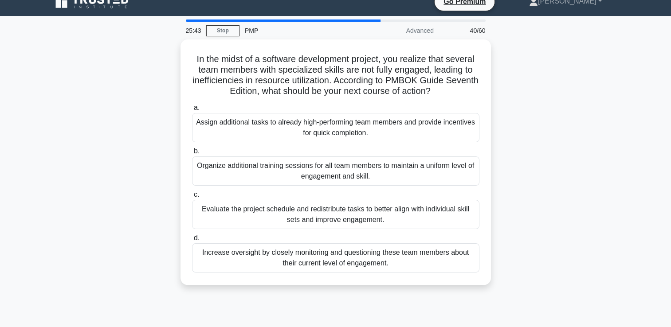
scroll to position [0, 0]
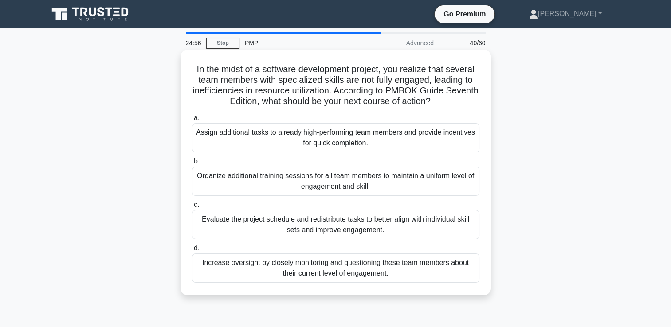
click at [340, 222] on div "Evaluate the project schedule and redistribute tasks to better align with indiv…" at bounding box center [335, 224] width 287 height 29
click at [271, 222] on div "Evaluate the project schedule and redistribute tasks to better align with indiv…" at bounding box center [335, 224] width 287 height 29
click at [192, 208] on input "c. Evaluate the project schedule and redistribute tasks to better align with in…" at bounding box center [192, 205] width 0 height 6
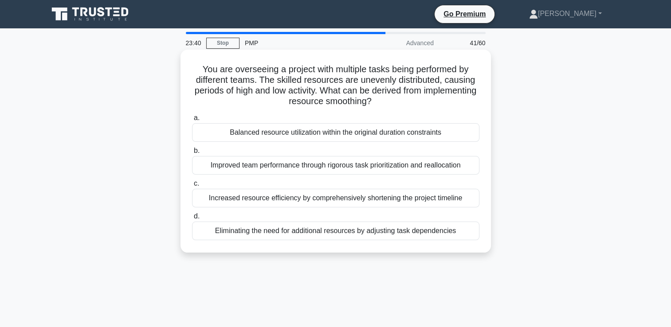
click at [381, 138] on div "Balanced resource utilization within the original duration constraints" at bounding box center [335, 132] width 287 height 19
click at [192, 121] on input "a. Balanced resource utilization within the original duration constraints" at bounding box center [192, 118] width 0 height 6
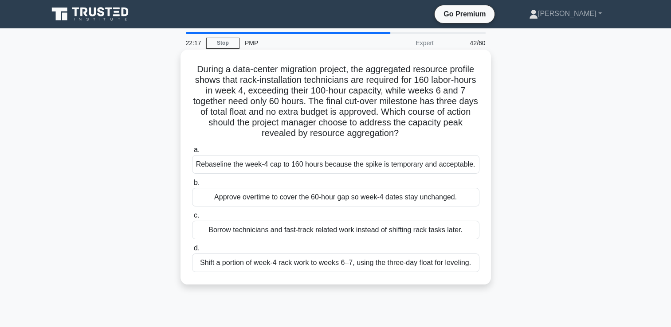
click at [255, 166] on div "Rebaseline the week-4 cap to 160 hours because the spike is temporary and accep…" at bounding box center [335, 164] width 287 height 19
click at [192, 153] on input "a. Rebaseline the week-4 cap to 160 hours because the spike is temporary and ac…" at bounding box center [192, 150] width 0 height 6
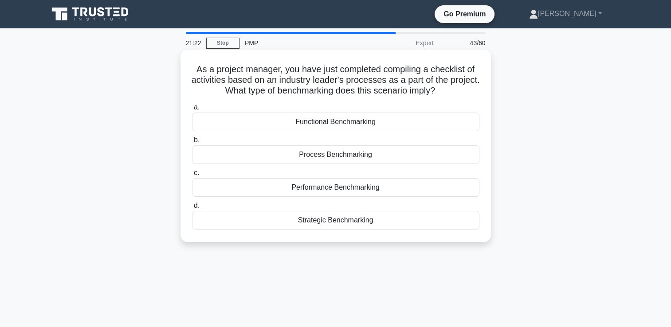
click at [346, 191] on div "Performance Benchmarking" at bounding box center [335, 187] width 287 height 19
click at [192, 176] on input "c. Performance Benchmarking" at bounding box center [192, 173] width 0 height 6
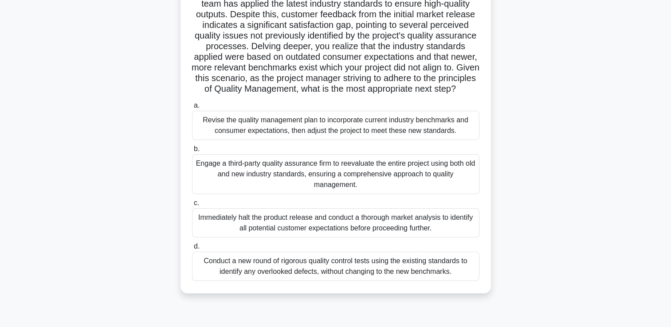
scroll to position [89, 0]
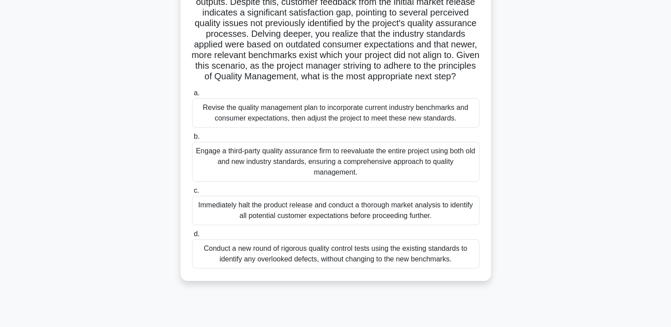
click at [393, 124] on div "Revise the quality management plan to incorporate current industry benchmarks a…" at bounding box center [335, 112] width 287 height 29
click at [192, 96] on input "a. Revise the quality management plan to incorporate current industry benchmark…" at bounding box center [192, 93] width 0 height 6
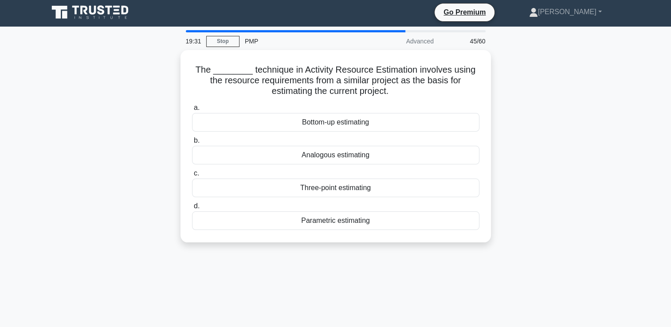
scroll to position [0, 0]
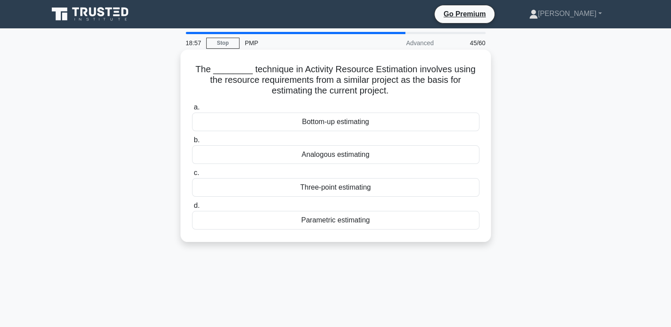
click at [332, 125] on div "Bottom-up estimating" at bounding box center [335, 122] width 287 height 19
click at [192, 110] on input "a. Bottom-up estimating" at bounding box center [192, 108] width 0 height 6
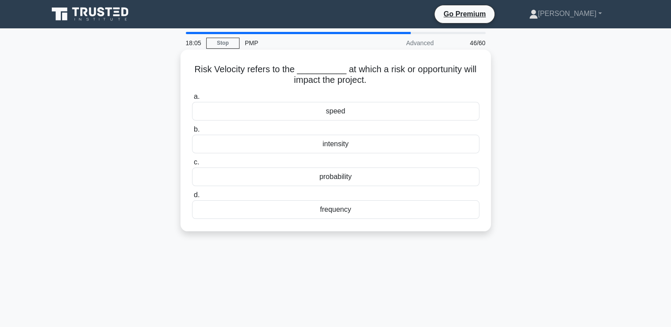
click at [341, 211] on div "frequency" at bounding box center [335, 209] width 287 height 19
click at [192, 198] on input "d. frequency" at bounding box center [192, 195] width 0 height 6
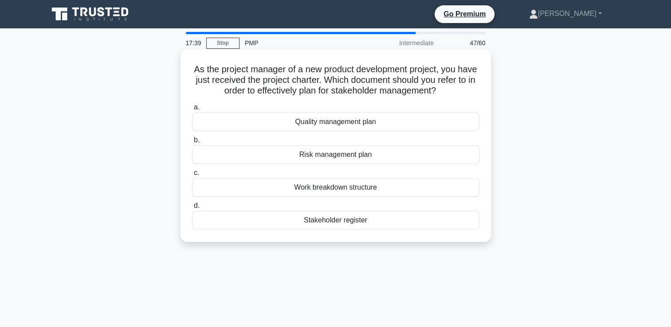
click at [337, 221] on div "Stakeholder register" at bounding box center [335, 220] width 287 height 19
click at [192, 209] on input "d. Stakeholder register" at bounding box center [192, 206] width 0 height 6
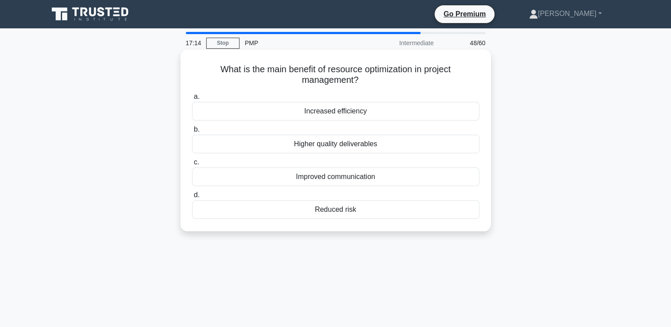
click at [333, 115] on div "Increased efficiency" at bounding box center [335, 111] width 287 height 19
click at [192, 100] on input "a. Increased efficiency" at bounding box center [192, 97] width 0 height 6
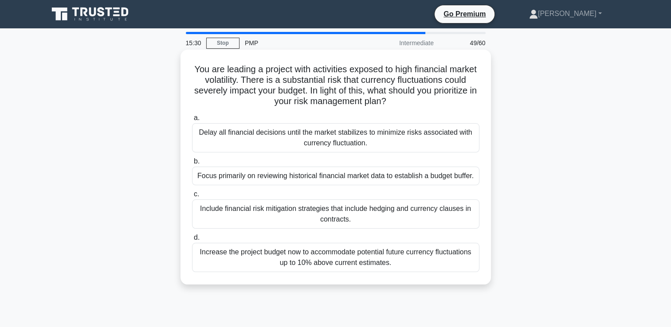
click at [347, 214] on div "Include financial risk mitigation strategies that include hedging and currency …" at bounding box center [335, 213] width 287 height 29
click at [192, 197] on input "c. Include financial risk mitigation strategies that include hedging and curren…" at bounding box center [192, 194] width 0 height 6
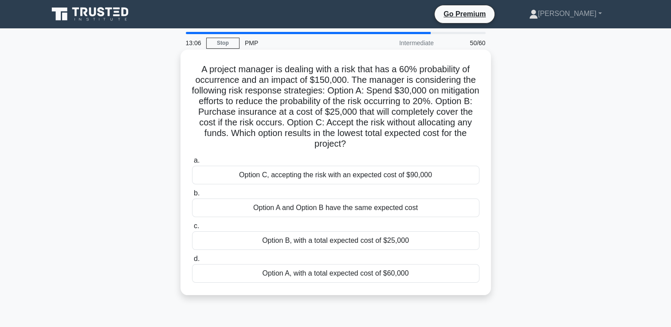
click at [356, 176] on div "Option C, accepting the risk with an expected cost of $90,000" at bounding box center [335, 175] width 287 height 19
click at [192, 164] on input "a. Option C, accepting the risk with an expected cost of $90,000" at bounding box center [192, 161] width 0 height 6
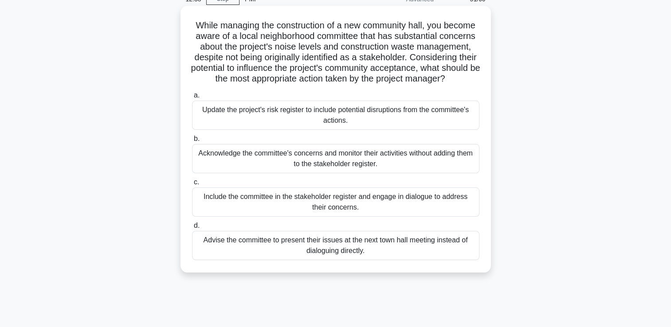
scroll to position [44, 0]
click at [334, 212] on div "Include the committee in the stakeholder register and engage in dialogue to add…" at bounding box center [335, 201] width 287 height 29
click at [192, 185] on input "c. Include the committee in the stakeholder register and engage in dialogue to …" at bounding box center [192, 182] width 0 height 6
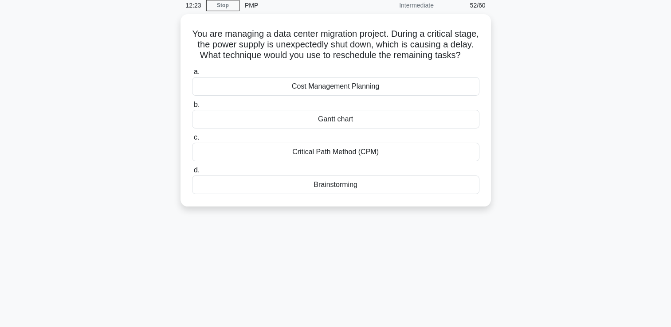
scroll to position [0, 0]
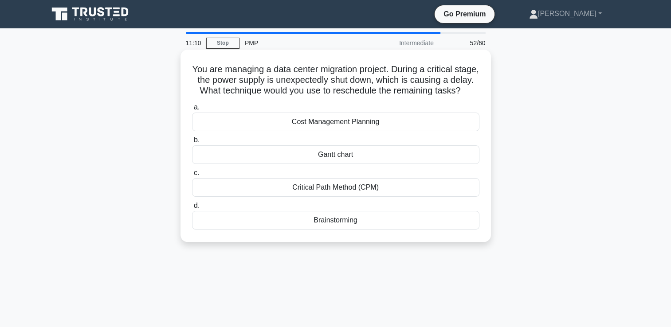
click at [306, 197] on div "Critical Path Method (CPM)" at bounding box center [335, 187] width 287 height 19
click at [192, 176] on input "c. Critical Path Method (CPM)" at bounding box center [192, 173] width 0 height 6
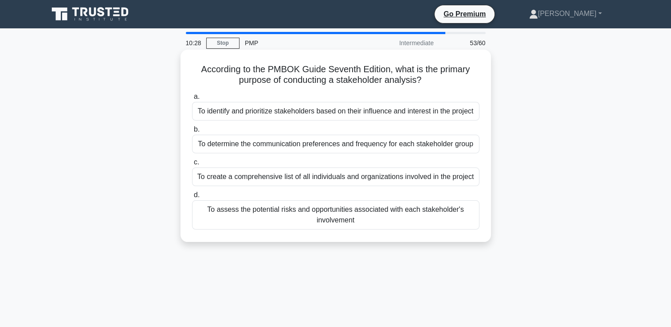
click at [352, 215] on div "To assess the potential risks and opportunities associated with each stakeholde…" at bounding box center [335, 214] width 287 height 29
click at [192, 198] on input "d. To assess the potential risks and opportunities associated with each stakeho…" at bounding box center [192, 195] width 0 height 6
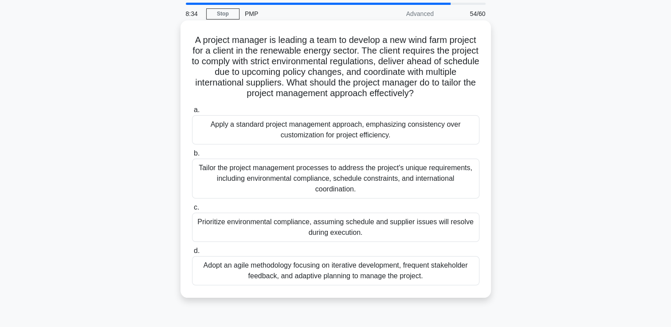
scroll to position [44, 0]
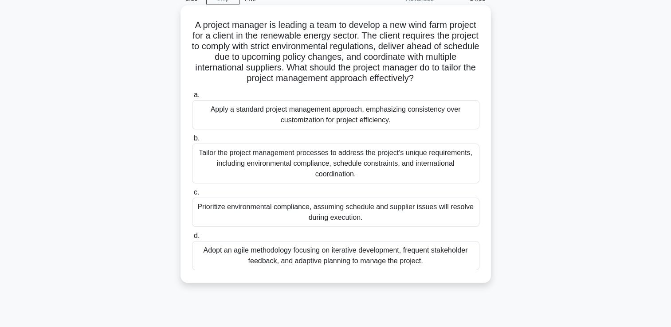
click at [307, 256] on div "Adopt an agile methodology focusing on iterative development, frequent stakehol…" at bounding box center [335, 255] width 287 height 29
click at [192, 239] on input "d. Adopt an agile methodology focusing on iterative development, frequent stake…" at bounding box center [192, 236] width 0 height 6
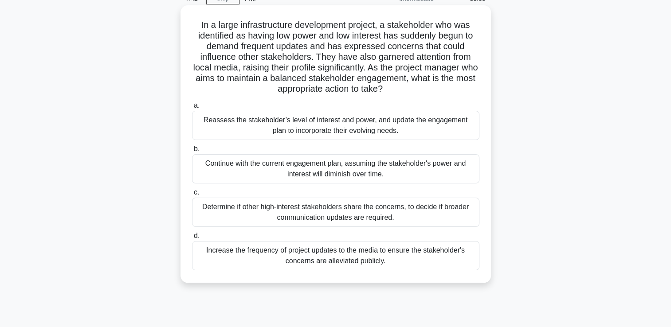
click at [280, 127] on div "Reassess the stakeholder’s level of interest and power, and update the engageme…" at bounding box center [335, 125] width 287 height 29
click at [192, 109] on input "a. Reassess the stakeholder’s level of interest and power, and update the engag…" at bounding box center [192, 106] width 0 height 6
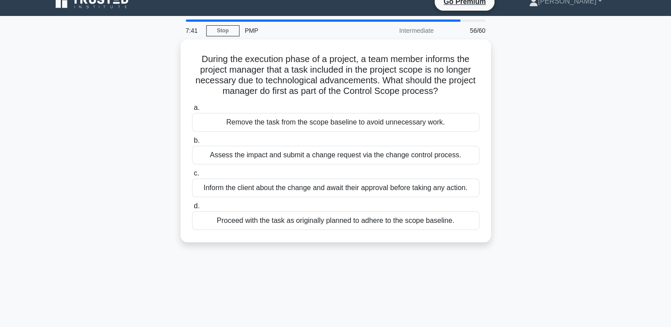
scroll to position [0, 0]
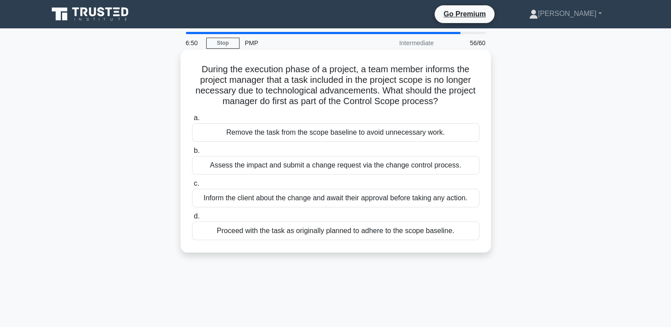
click at [254, 169] on div "Assess the impact and submit a change request via the change control process." at bounding box center [335, 165] width 287 height 19
click at [192, 154] on input "b. Assess the impact and submit a change request via the change control process." at bounding box center [192, 151] width 0 height 6
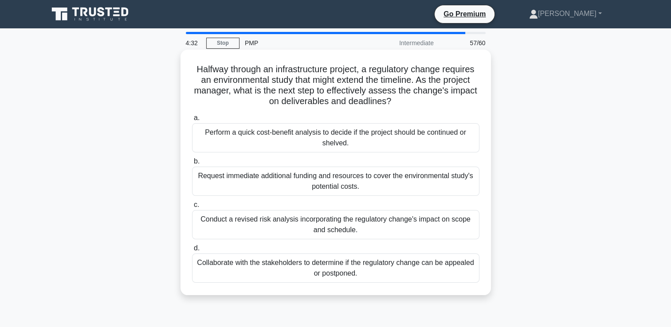
click at [354, 230] on div "Conduct a revised risk analysis incorporating the regulatory change's impact on…" at bounding box center [335, 224] width 287 height 29
click at [192, 208] on input "c. Conduct a revised risk analysis incorporating the regulatory change's impact…" at bounding box center [192, 205] width 0 height 6
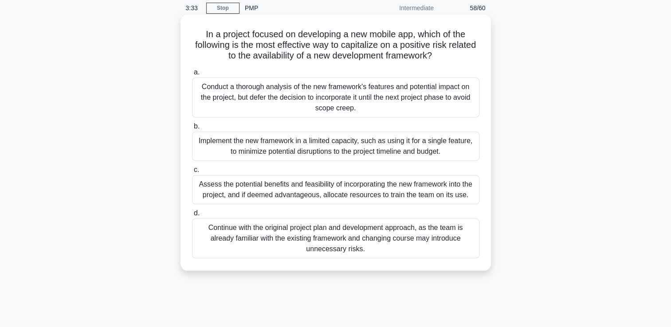
scroll to position [44, 0]
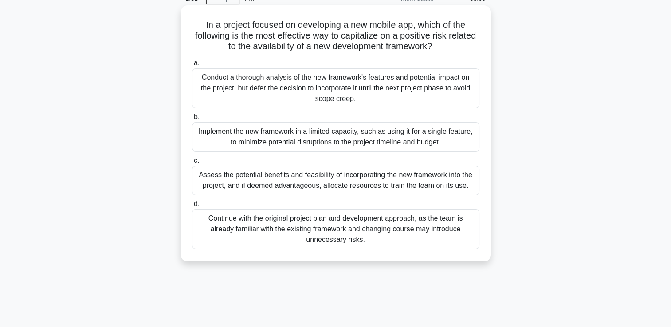
click at [312, 183] on div "Assess the potential benefits and feasibility of incorporating the new framewor…" at bounding box center [335, 180] width 287 height 29
click at [192, 164] on input "c. Assess the potential benefits and feasibility of incorporating the new frame…" at bounding box center [192, 161] width 0 height 6
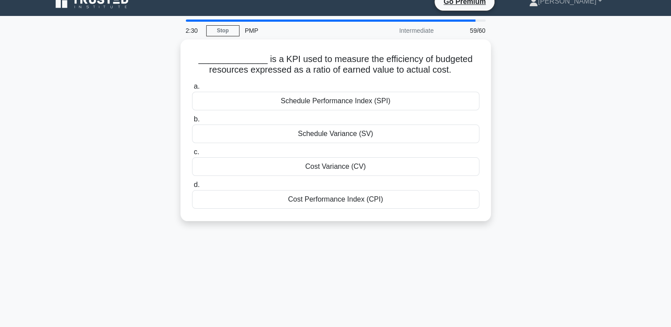
scroll to position [0, 0]
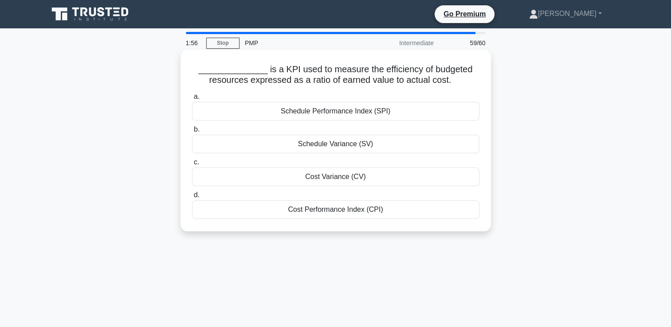
click at [340, 212] on div "Cost Performance Index (CPI)" at bounding box center [335, 209] width 287 height 19
click at [192, 198] on input "d. Cost Performance Index (CPI)" at bounding box center [192, 195] width 0 height 6
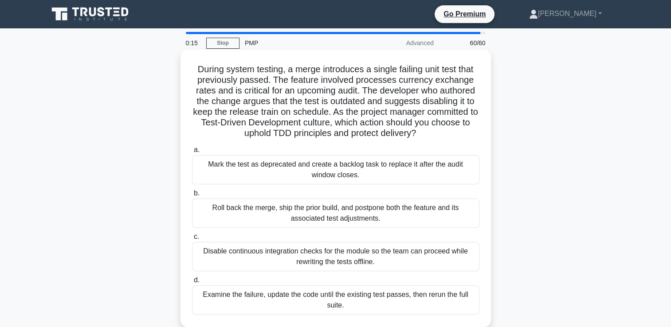
click at [381, 171] on div "Mark the test as deprecated and create a backlog task to replace it after the a…" at bounding box center [335, 169] width 287 height 29
click at [192, 153] on input "a. Mark the test as deprecated and create a backlog task to replace it after th…" at bounding box center [192, 150] width 0 height 6
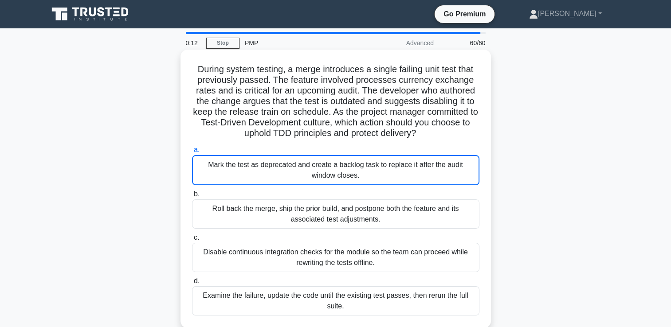
click at [349, 167] on div "Mark the test as deprecated and create a backlog task to replace it after the a…" at bounding box center [335, 170] width 287 height 30
click at [192, 153] on input "a. Mark the test as deprecated and create a backlog task to replace it after th…" at bounding box center [192, 150] width 0 height 6
click at [357, 169] on div "Mark the test as deprecated and create a backlog task to replace it after the a…" at bounding box center [335, 170] width 287 height 30
click at [192, 153] on input "a. Mark the test as deprecated and create a backlog task to replace it after th…" at bounding box center [192, 150] width 0 height 6
click at [298, 172] on div "Mark the test as deprecated and create a backlog task to replace it after the a…" at bounding box center [335, 170] width 287 height 30
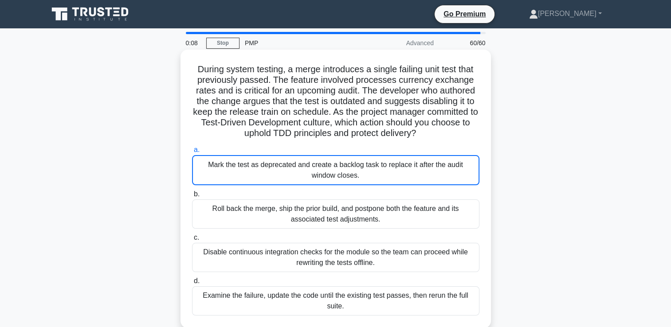
click at [192, 153] on input "a. Mark the test as deprecated and create a backlog task to replace it after th…" at bounding box center [192, 150] width 0 height 6
click at [298, 172] on div "Mark the test as deprecated and create a backlog task to replace it after the a…" at bounding box center [335, 170] width 287 height 30
click at [192, 153] on input "a. Mark the test as deprecated and create a backlog task to replace it after th…" at bounding box center [192, 150] width 0 height 6
click at [298, 172] on div "Mark the test as deprecated and create a backlog task to replace it after the a…" at bounding box center [335, 170] width 287 height 30
click at [192, 153] on input "a. Mark the test as deprecated and create a backlog task to replace it after th…" at bounding box center [192, 150] width 0 height 6
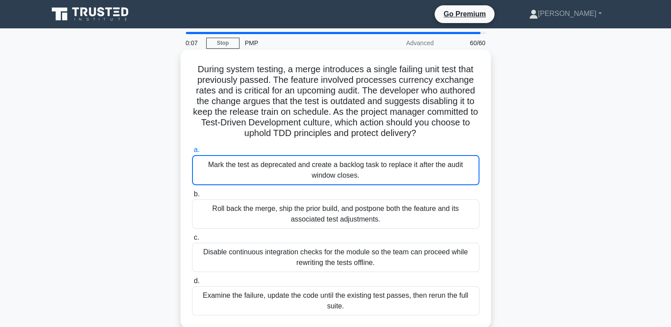
drag, startPoint x: 298, startPoint y: 172, endPoint x: 275, endPoint y: 173, distance: 23.5
click at [275, 173] on div "Mark the test as deprecated and create a backlog task to replace it after the a…" at bounding box center [335, 170] width 287 height 30
click at [192, 153] on input "a. Mark the test as deprecated and create a backlog task to replace it after th…" at bounding box center [192, 150] width 0 height 6
click at [260, 178] on div "Mark the test as deprecated and create a backlog task to replace it after the a…" at bounding box center [335, 170] width 287 height 30
click at [192, 153] on input "a. Mark the test as deprecated and create a backlog task to replace it after th…" at bounding box center [192, 150] width 0 height 6
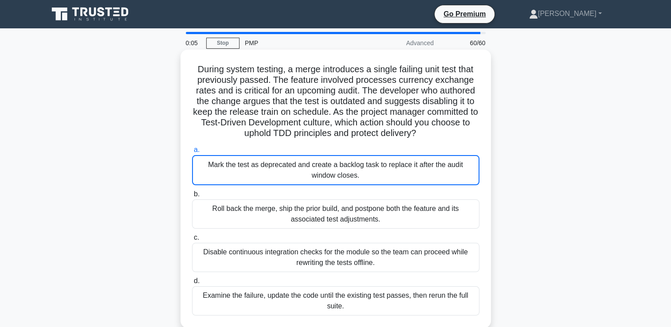
click at [280, 175] on div "Mark the test as deprecated and create a backlog task to replace it after the a…" at bounding box center [335, 170] width 287 height 30
click at [192, 153] on input "a. Mark the test as deprecated and create a backlog task to replace it after th…" at bounding box center [192, 150] width 0 height 6
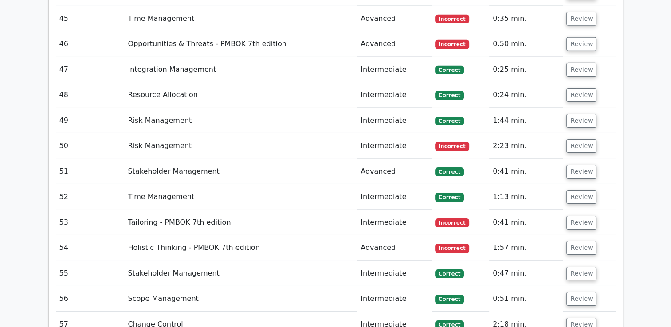
scroll to position [2881, 0]
